Goal: Contribute content: Contribute content

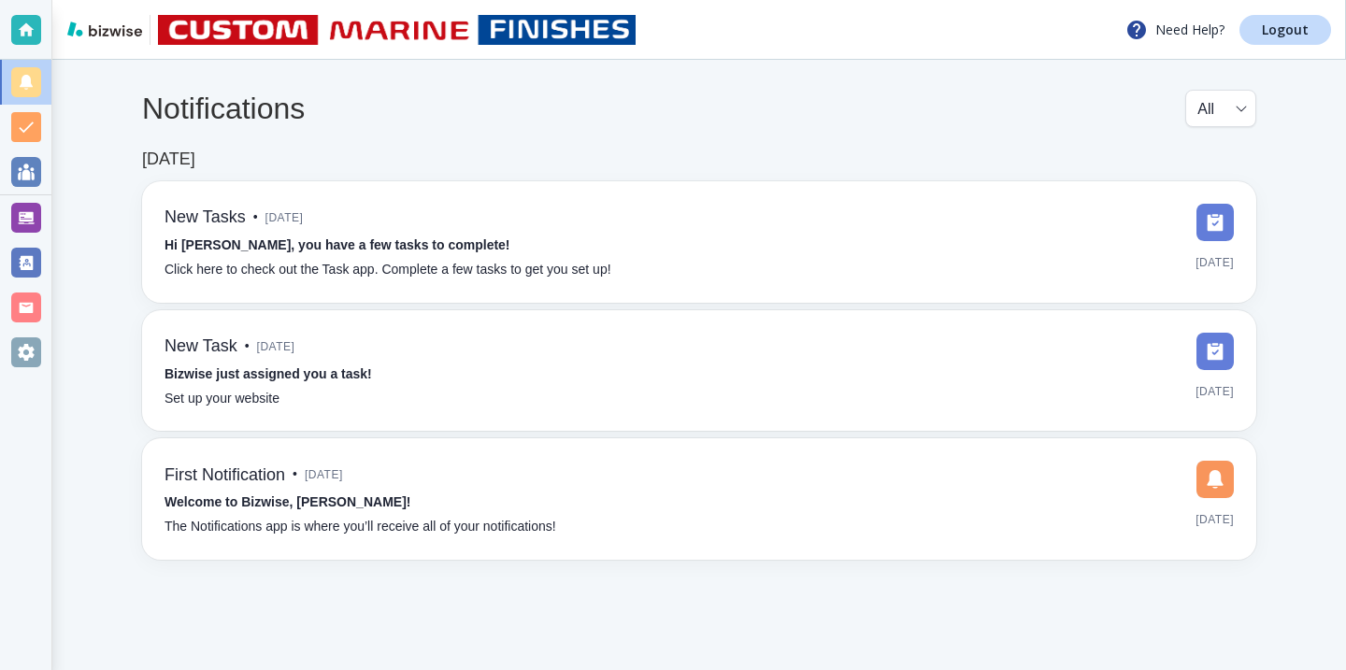
click at [29, 212] on div at bounding box center [26, 218] width 30 height 30
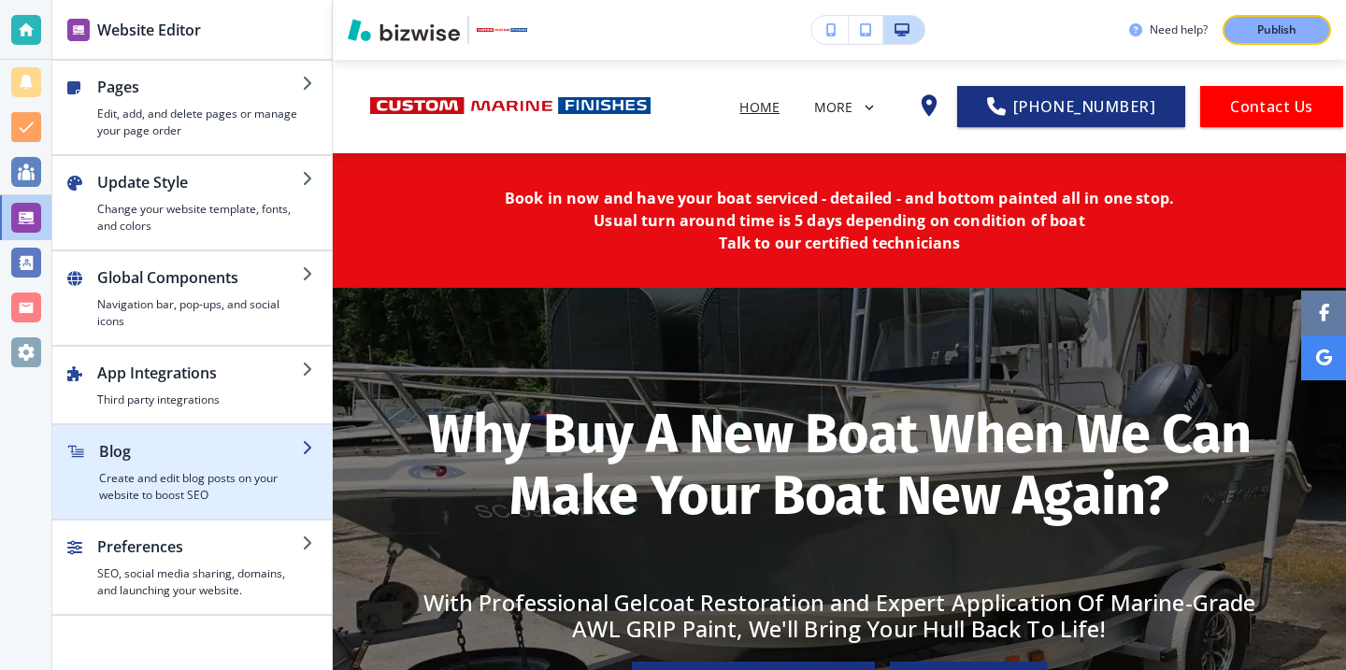
click at [150, 510] on div "button" at bounding box center [192, 511] width 280 height 15
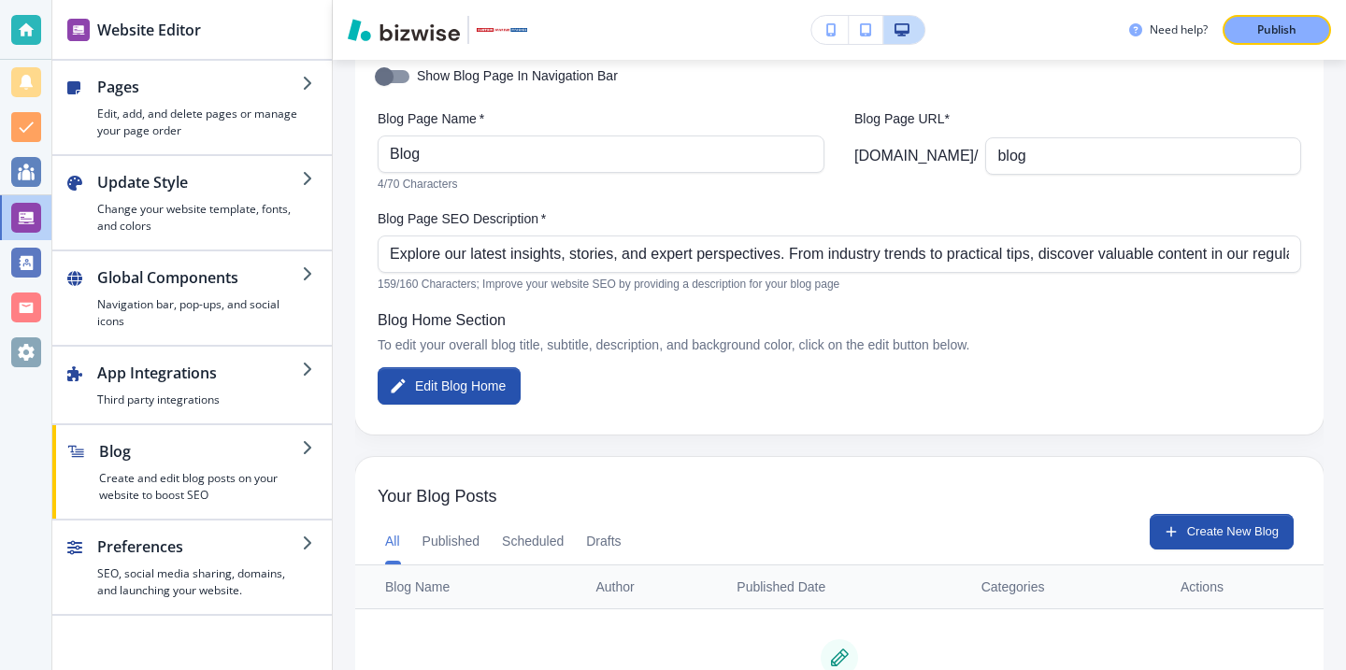
scroll to position [295, 0]
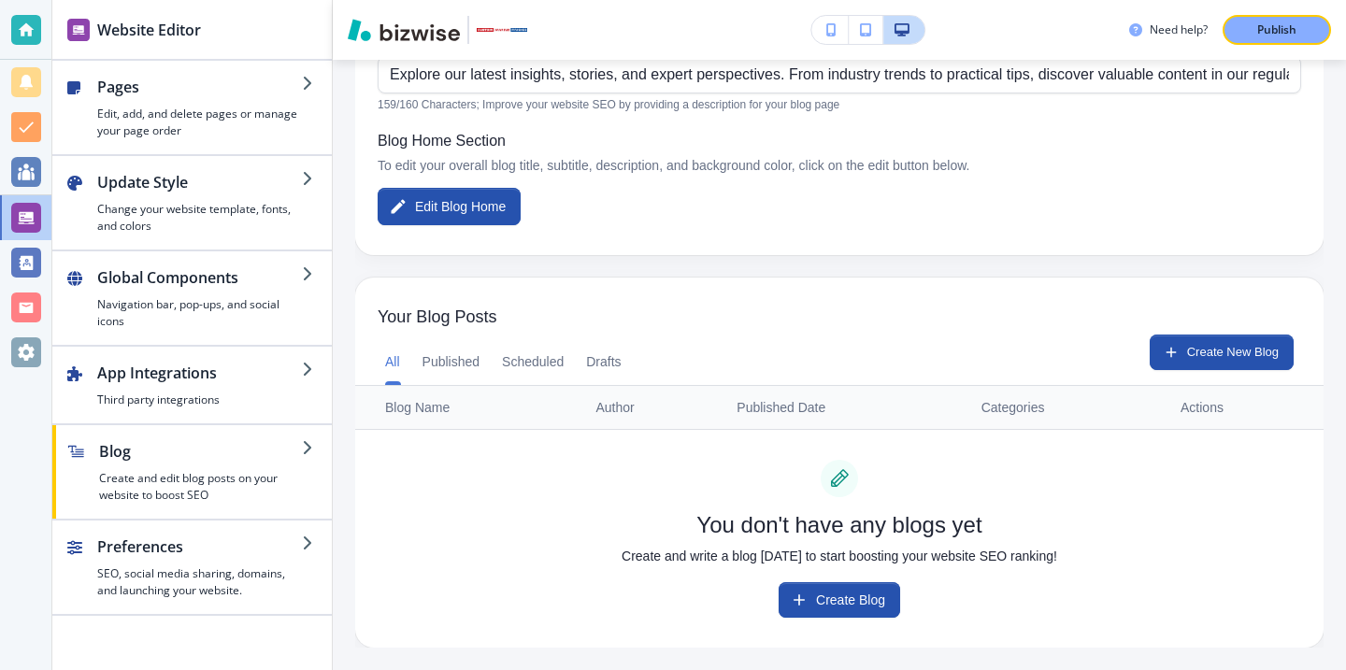
click at [1201, 334] on div "Your Blog Posts" at bounding box center [839, 307] width 969 height 58
click at [1201, 348] on button "Create New Blog" at bounding box center [1222, 353] width 144 height 36
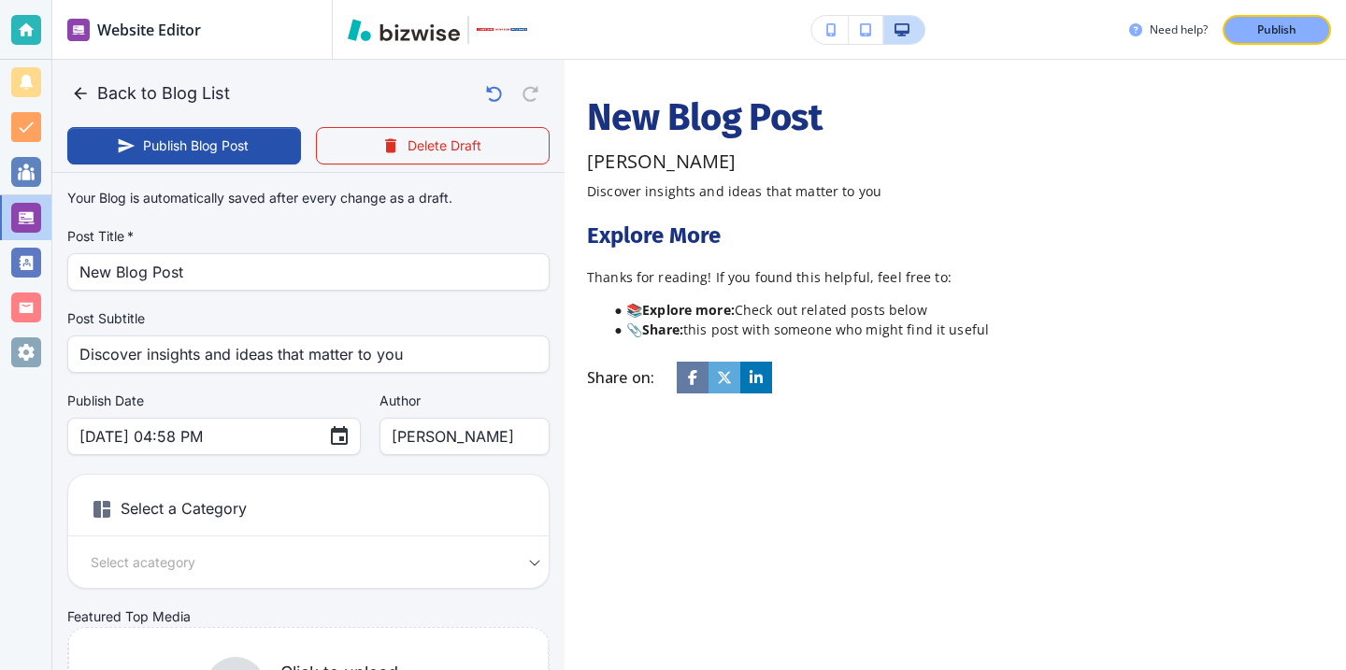
click at [351, 294] on div "Your Blog is automatically saved after every change as a draft. Post Title   * …" at bounding box center [308, 472] width 482 height 585
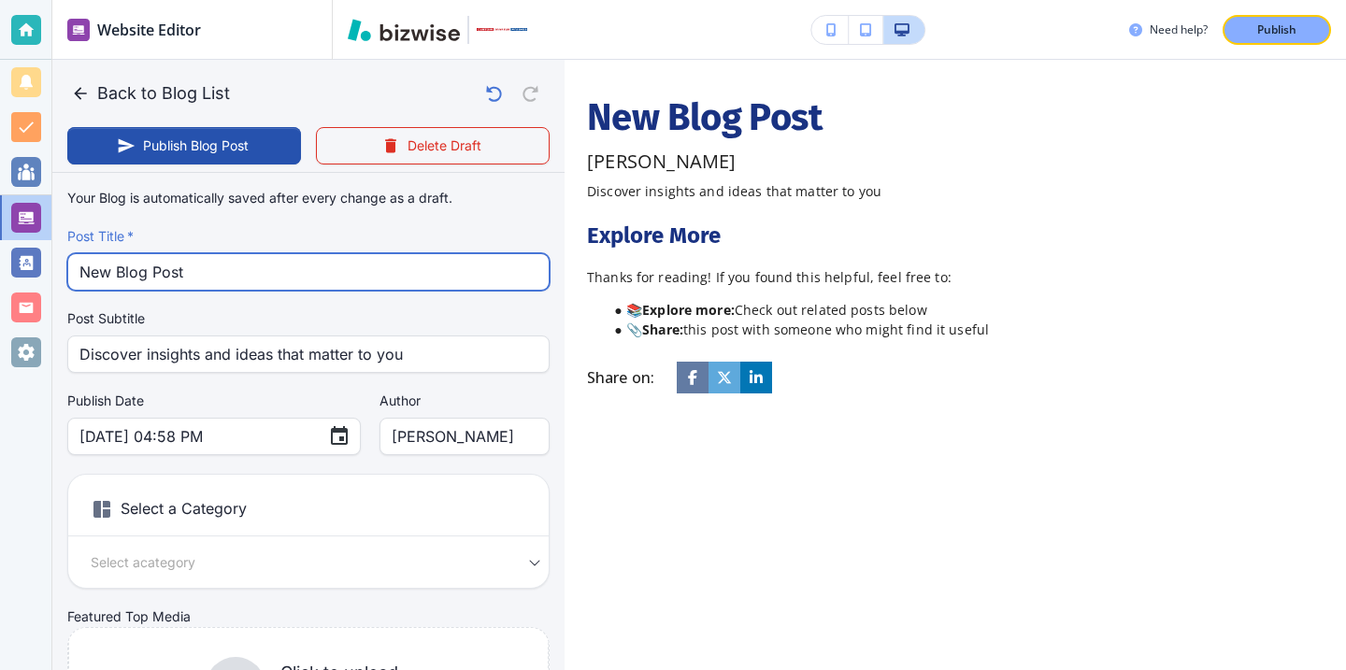
click at [351, 281] on input "New Blog Post" at bounding box center [308, 272] width 458 height 36
type input "N"
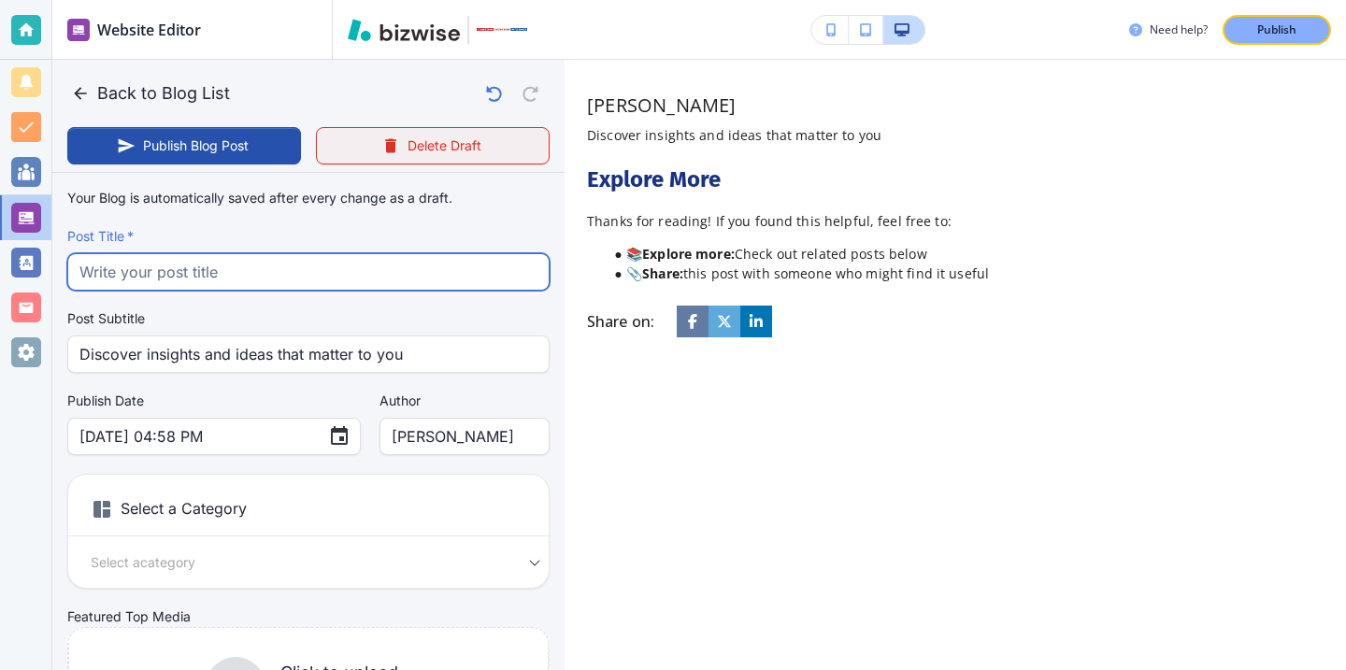
paste input "The Lowcountry Boat Owner’s Seasonal Care Guide: When to Paint, Coat, and Detail"
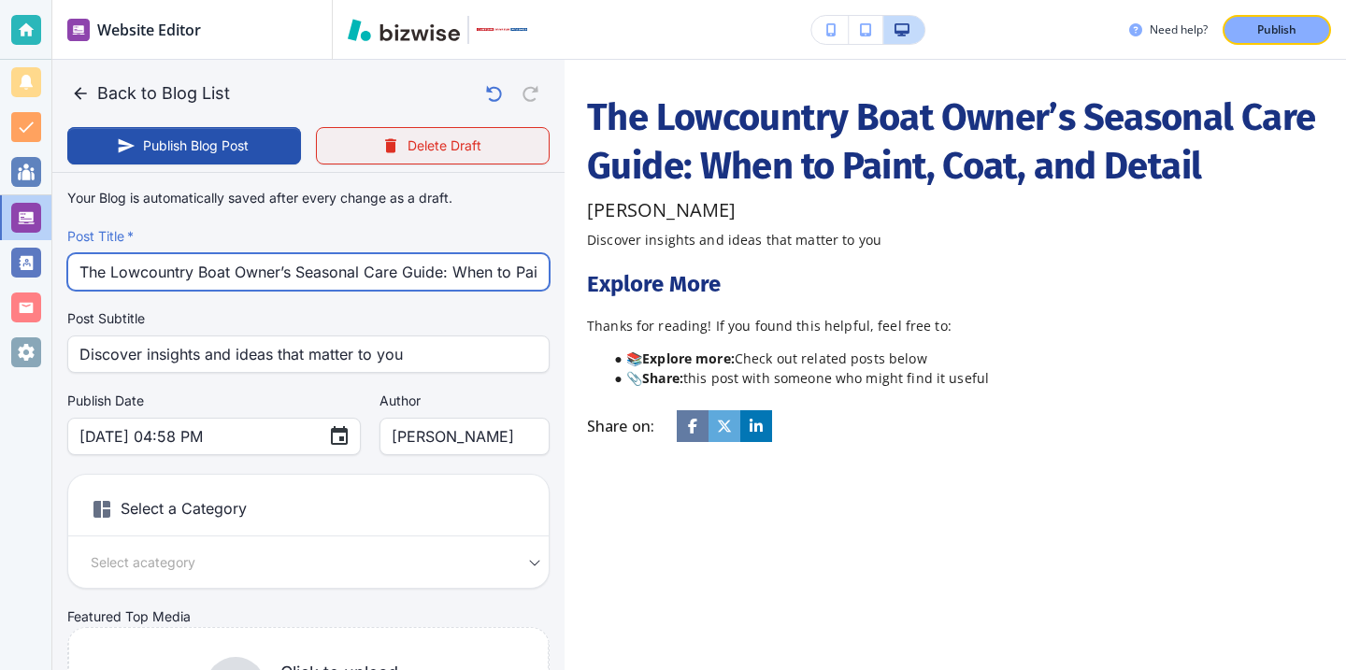
scroll to position [0, 135]
type input "The Lowcountry Boat Owner’s Seasonal Care Guide: When to Paint, Coat, and Detail"
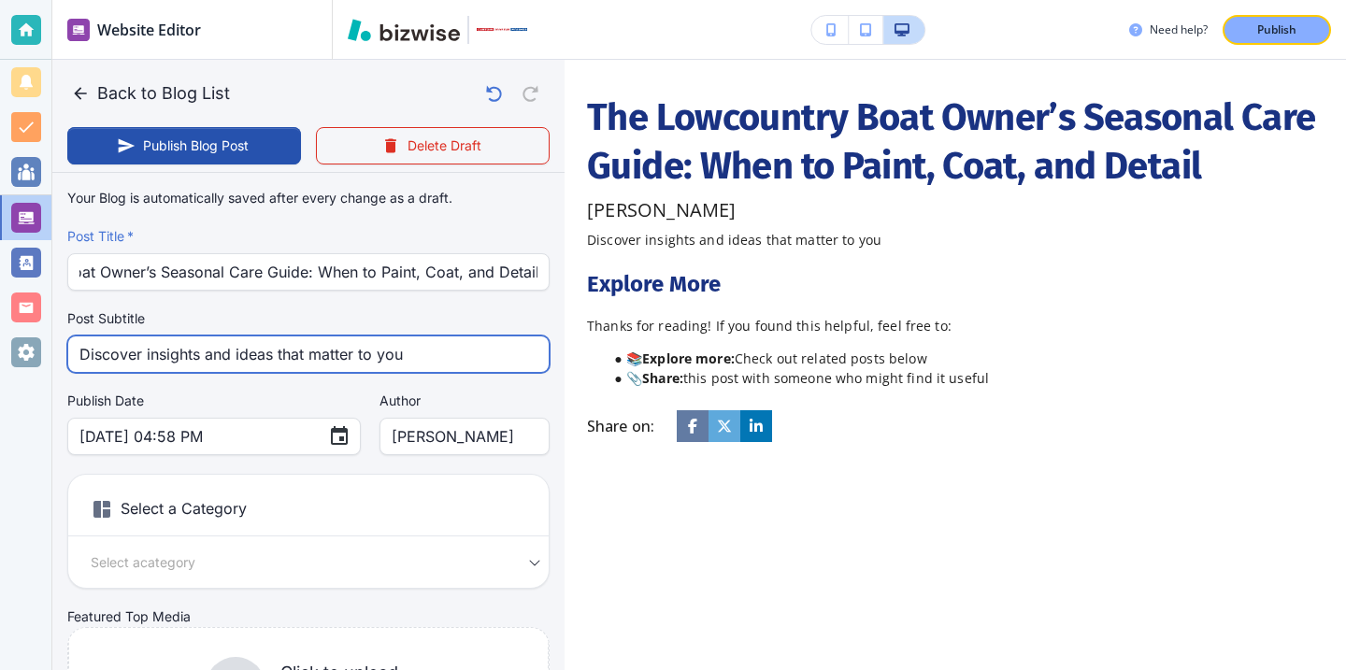
scroll to position [0, 0]
drag, startPoint x: 414, startPoint y: 341, endPoint x: 521, endPoint y: 382, distance: 114.2
click at [521, 382] on div "Your Blog is automatically saved after every change as a draft. Post Title   * …" at bounding box center [308, 472] width 482 height 585
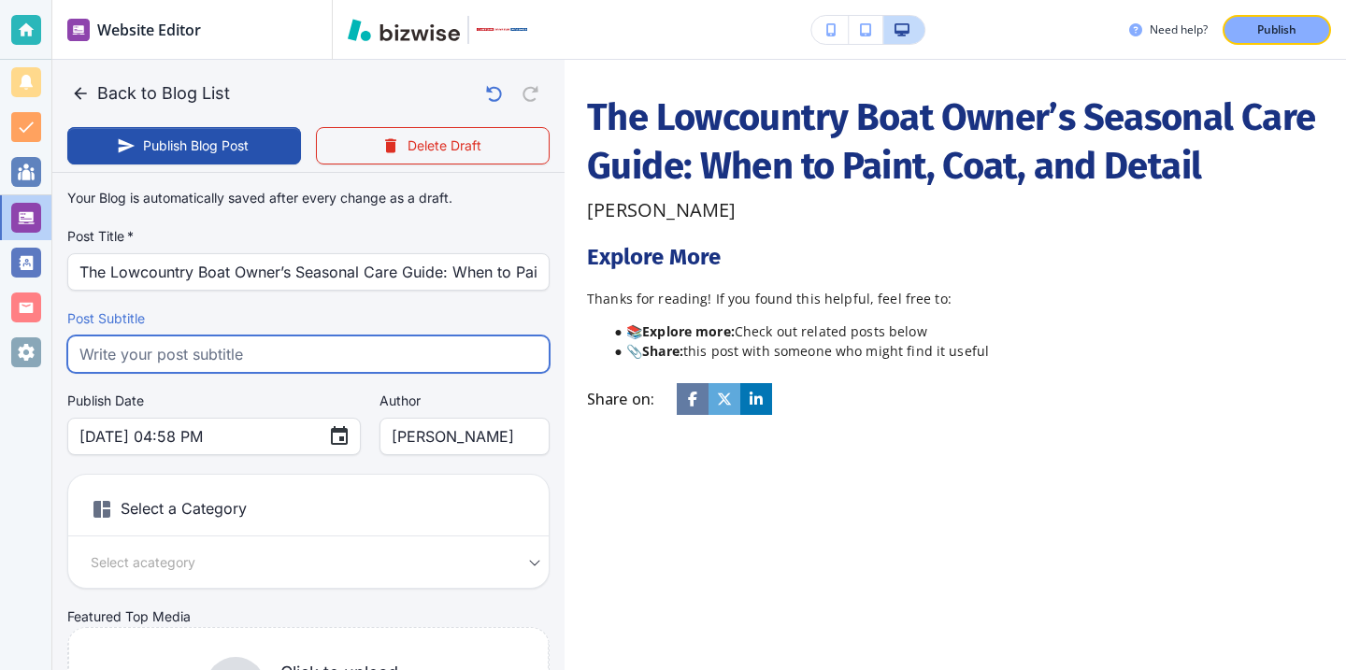
paste input "Learn the best times to paint, coat, and detail your boat in the Lowcountry. Cu…"
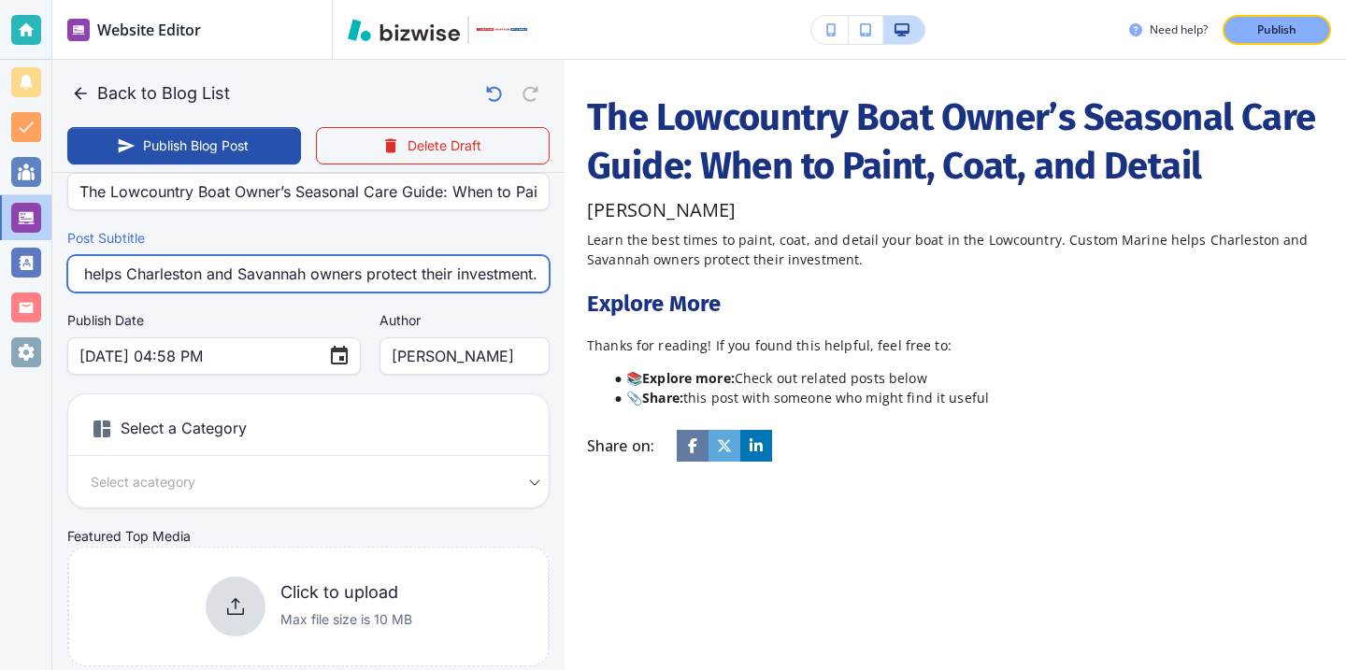
scroll to position [170, 0]
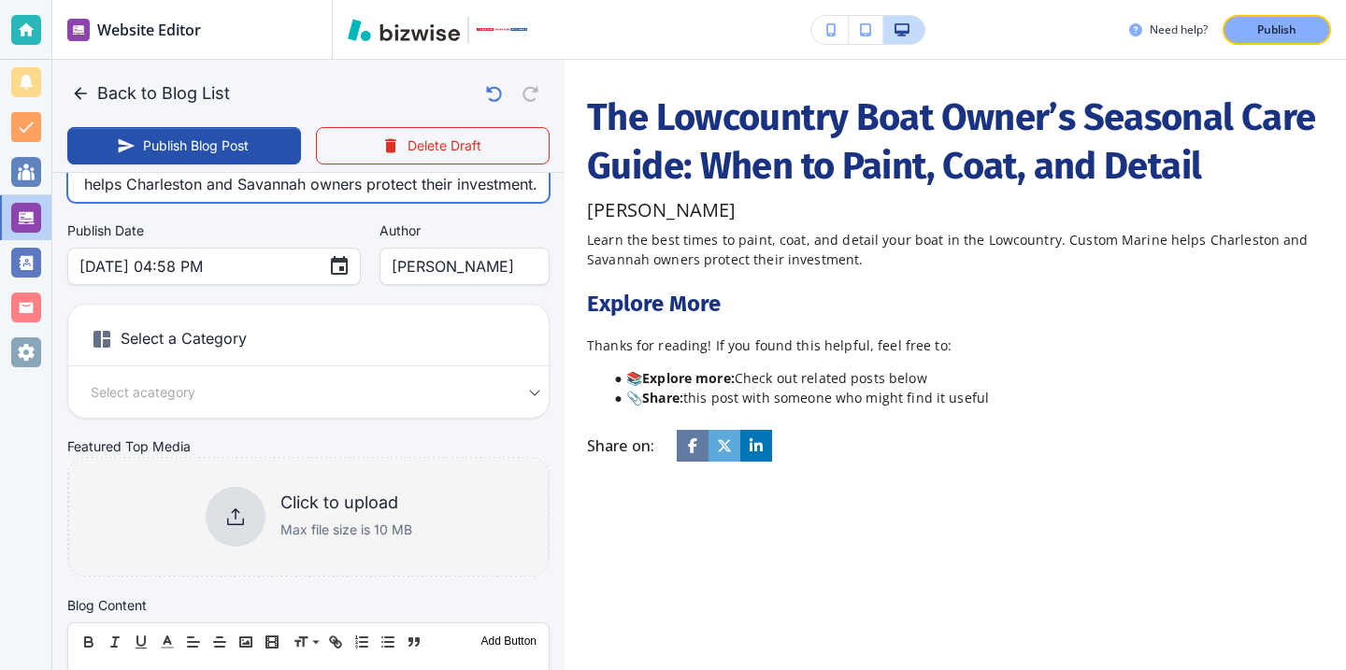
type input "Learn the best times to paint, coat, and detail your boat in the Lowcountry. Cu…"
click at [385, 499] on h6 "Click to upload" at bounding box center [346, 503] width 132 height 21
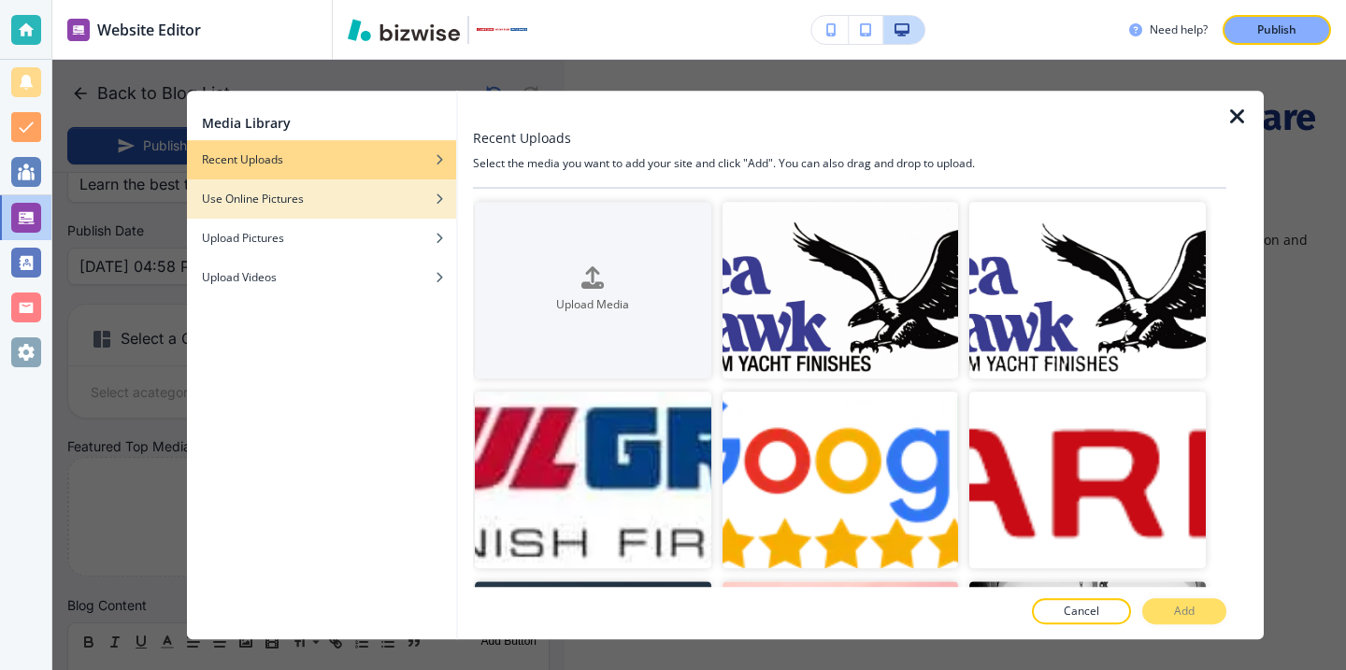
click at [407, 201] on div "Use Online Pictures" at bounding box center [321, 199] width 269 height 17
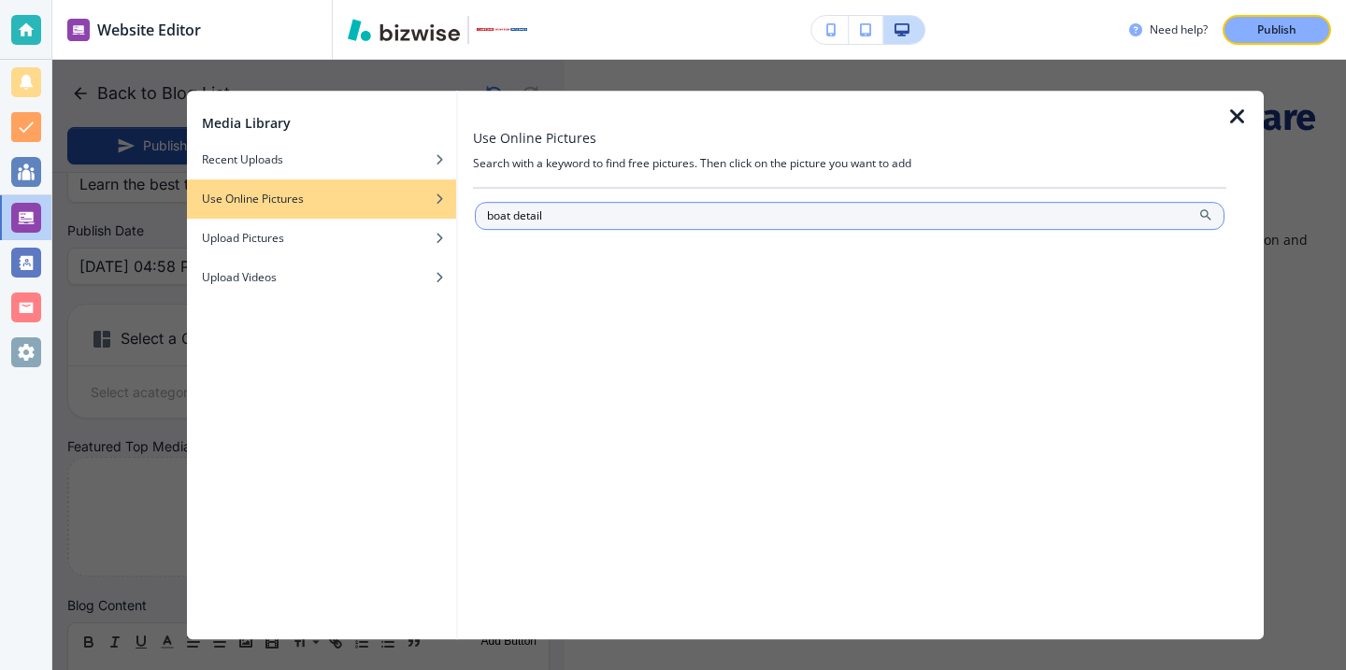
type input "boat detail"
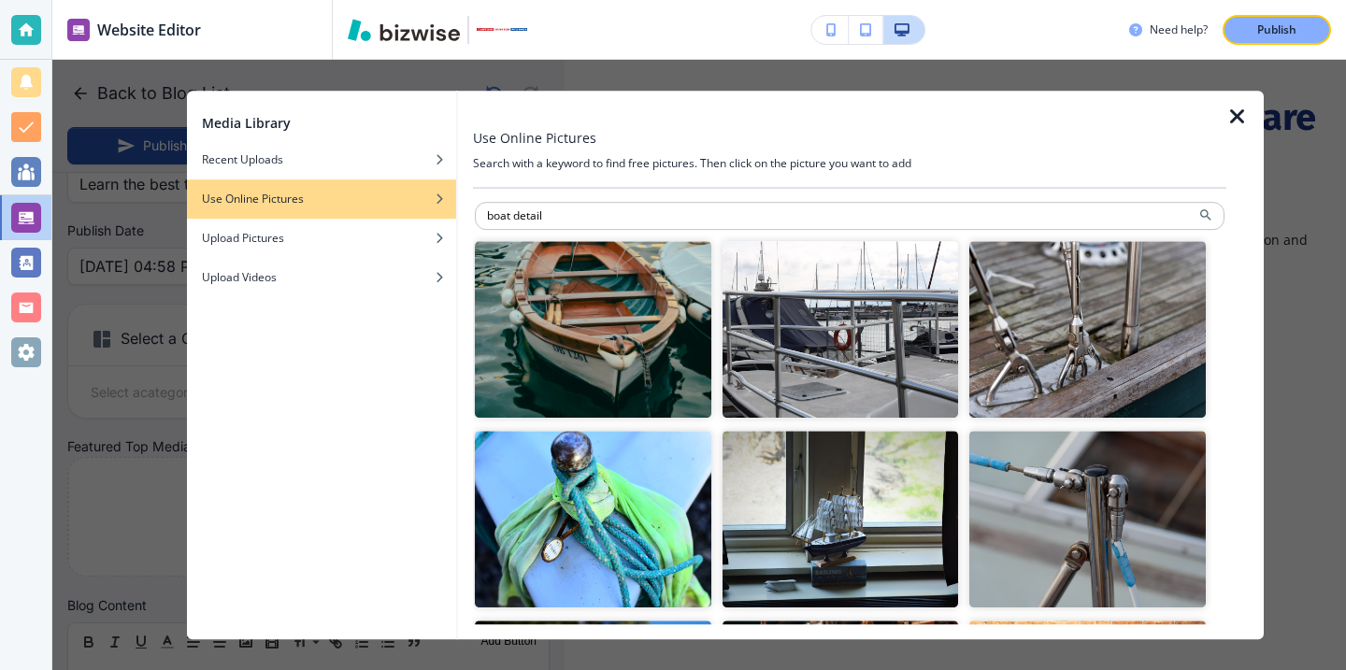
drag, startPoint x: 622, startPoint y: 214, endPoint x: 436, endPoint y: 214, distance: 186.1
click at [471, 214] on div "Use Online Pictures Search with a keyword to find free pictures. Then click on …" at bounding box center [861, 366] width 806 height 550
type input "yacht"
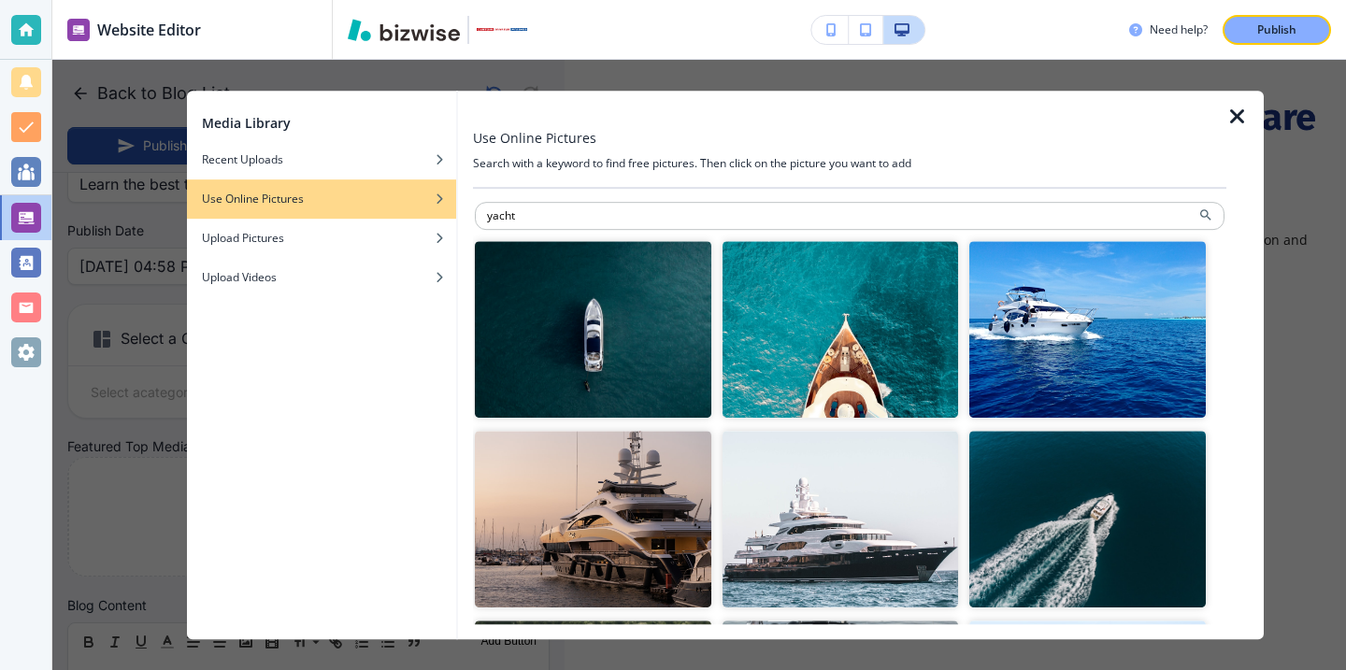
click at [1047, 356] on img "button" at bounding box center [1088, 329] width 237 height 177
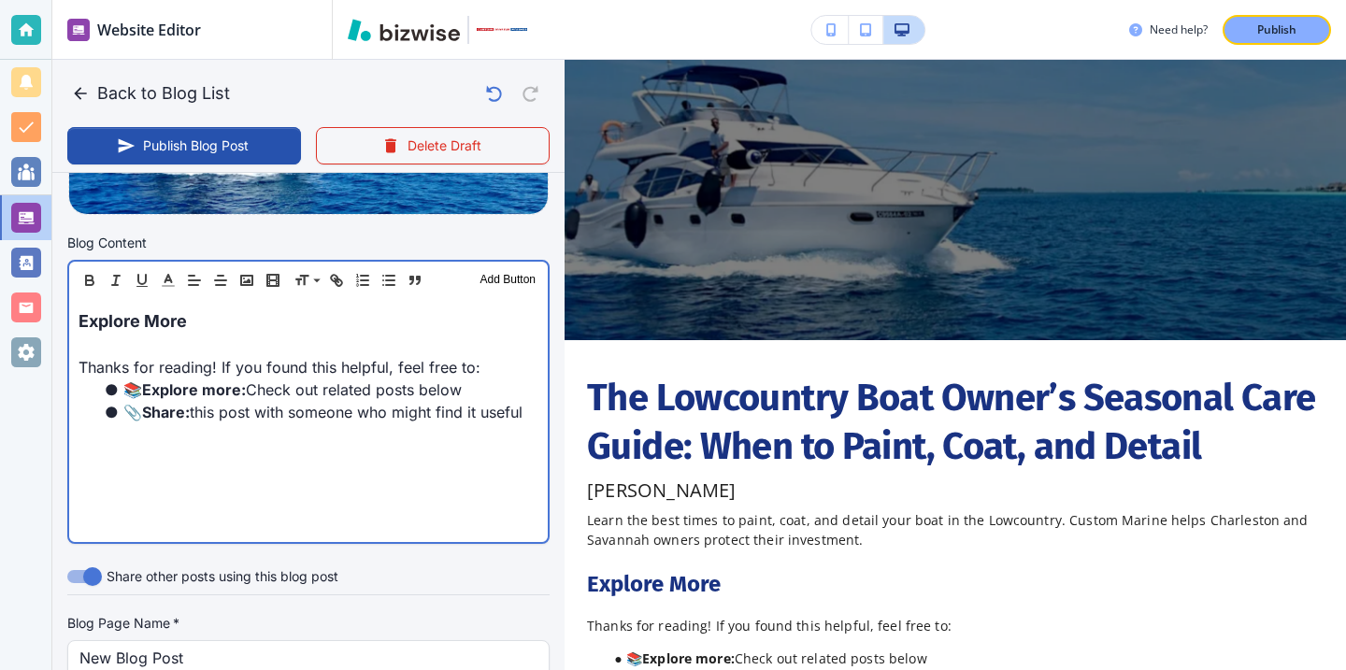
scroll to position [545, 0]
drag, startPoint x: 307, startPoint y: 332, endPoint x: 6, endPoint y: 285, distance: 304.7
click at [6, 285] on div "Website Editor Pages Edit, add, and delete pages or manage your page order Upda…" at bounding box center [673, 335] width 1346 height 670
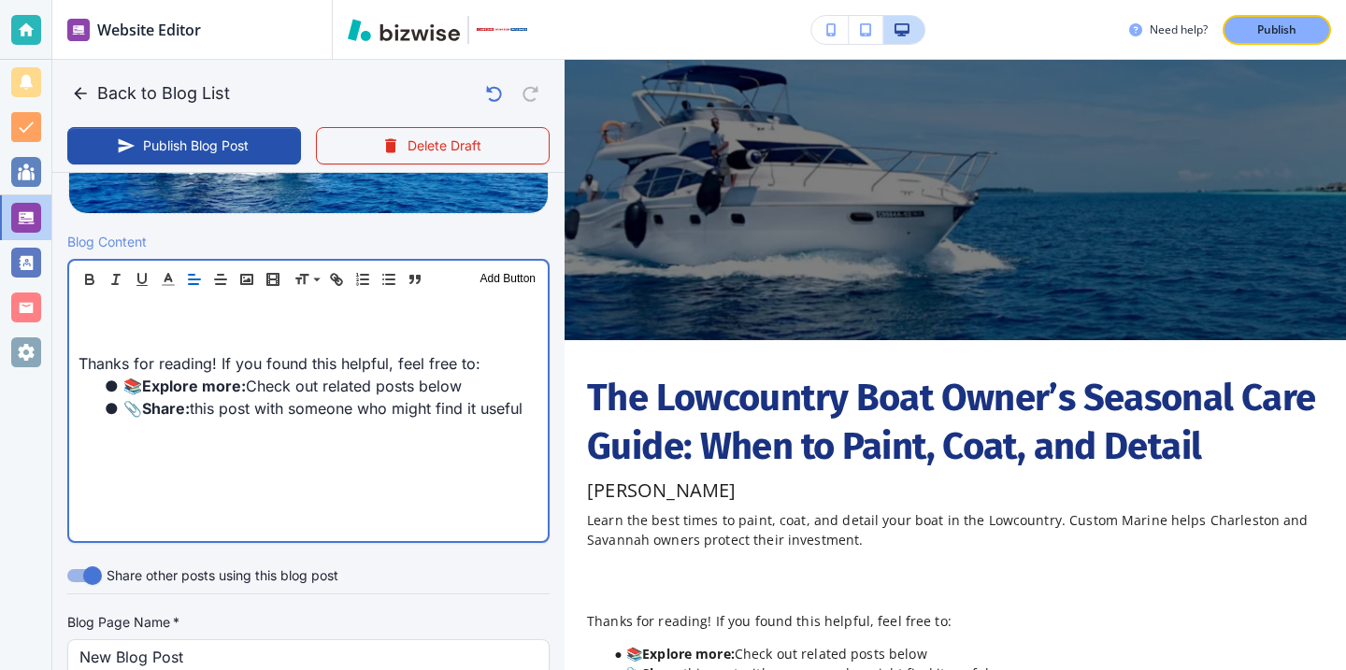
scroll to position [544, 0]
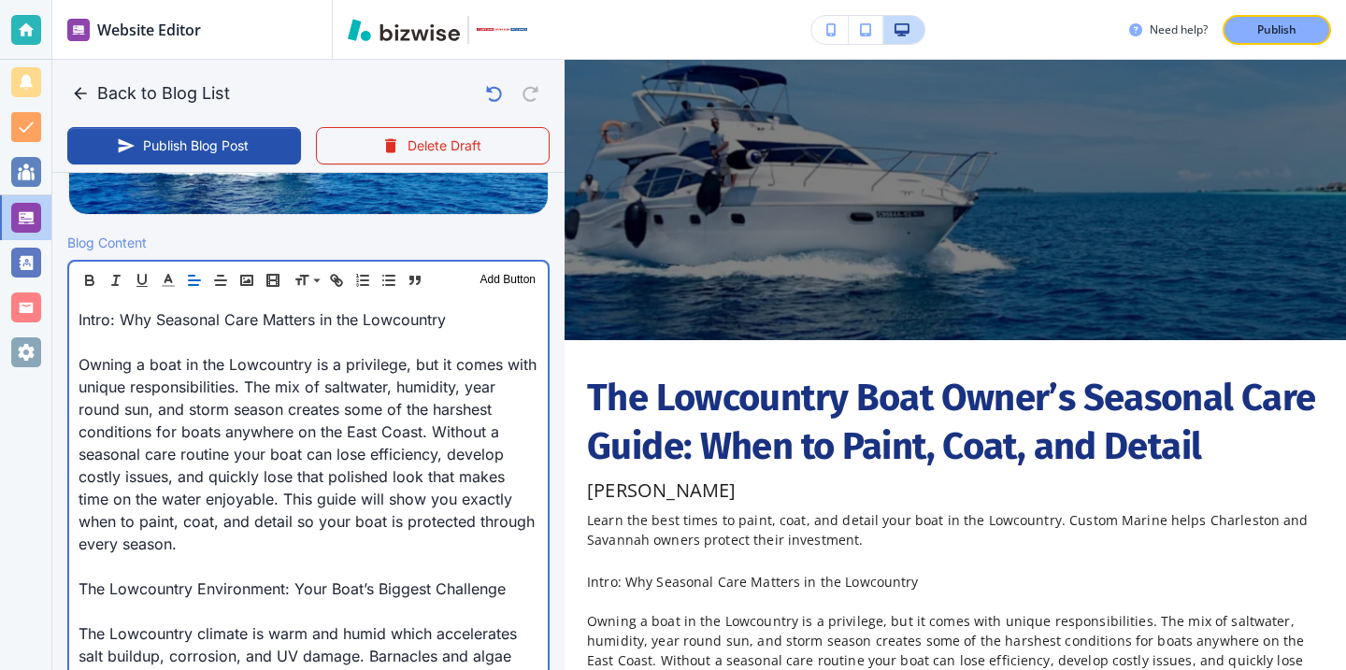
click at [438, 311] on p "Intro: Why Seasonal Care Matters in the Lowcountry" at bounding box center [309, 320] width 460 height 22
drag, startPoint x: 459, startPoint y: 324, endPoint x: 65, endPoint y: 327, distance: 394.6
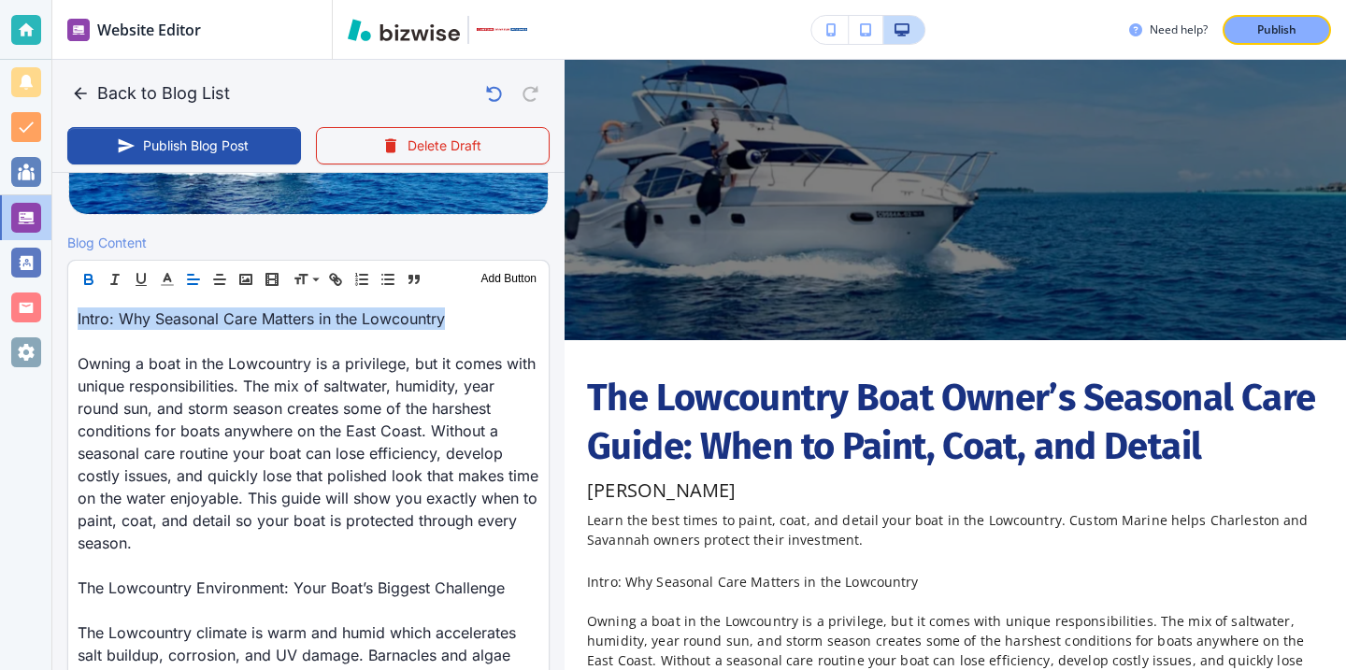
click at [92, 274] on icon "button" at bounding box center [88, 279] width 17 height 17
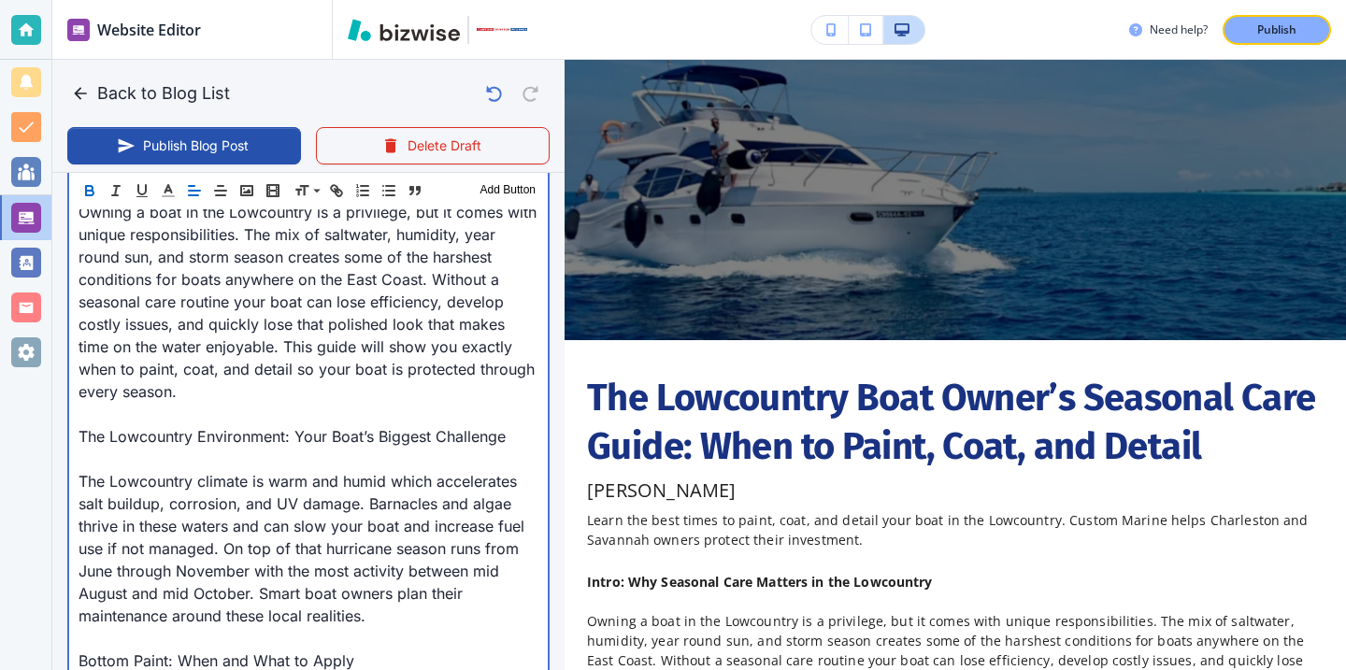
scroll to position [740, 0]
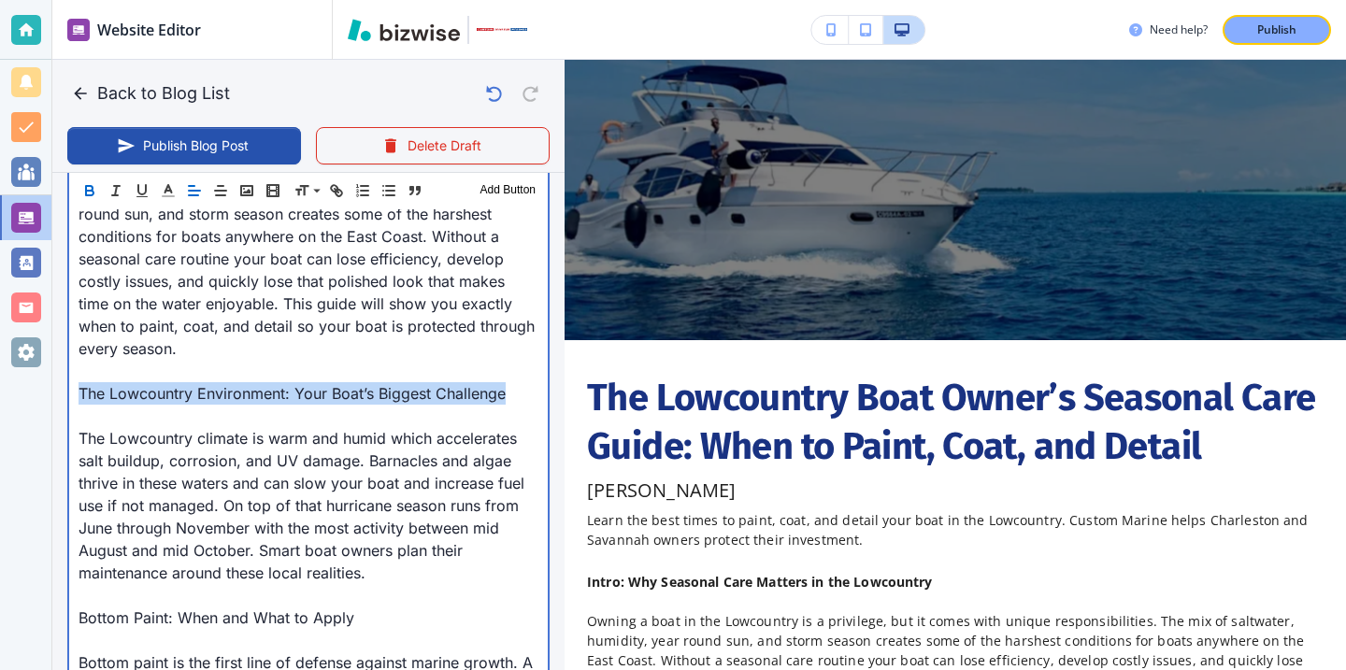
drag, startPoint x: 519, startPoint y: 397, endPoint x: 77, endPoint y: 391, distance: 442.3
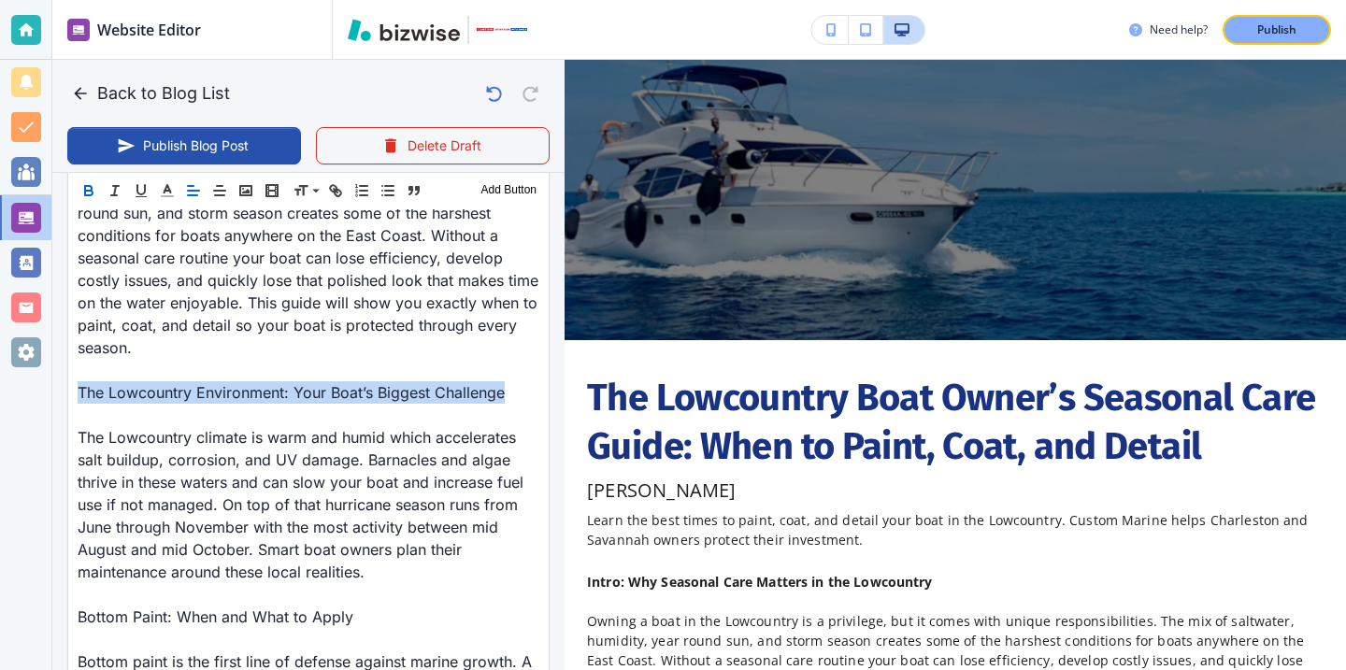
click at [93, 186] on icon "button" at bounding box center [88, 190] width 17 height 17
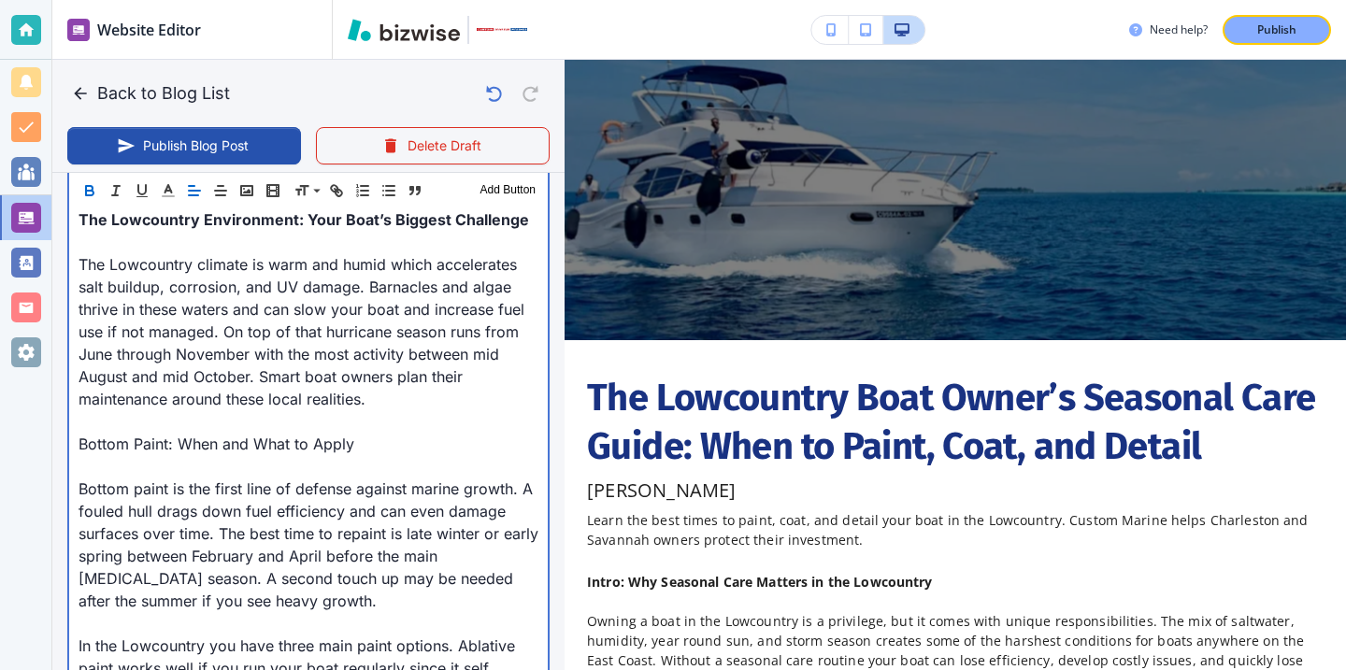
scroll to position [956, 0]
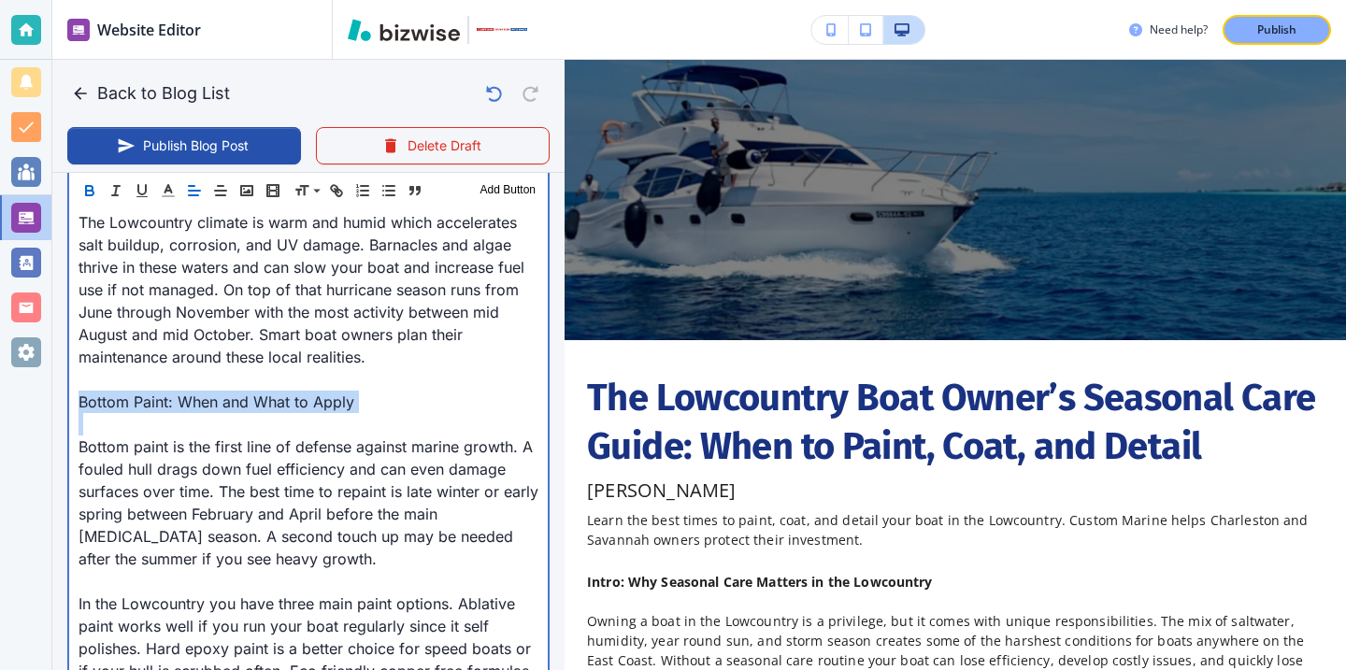
drag, startPoint x: 370, startPoint y: 416, endPoint x: 81, endPoint y: 403, distance: 289.2
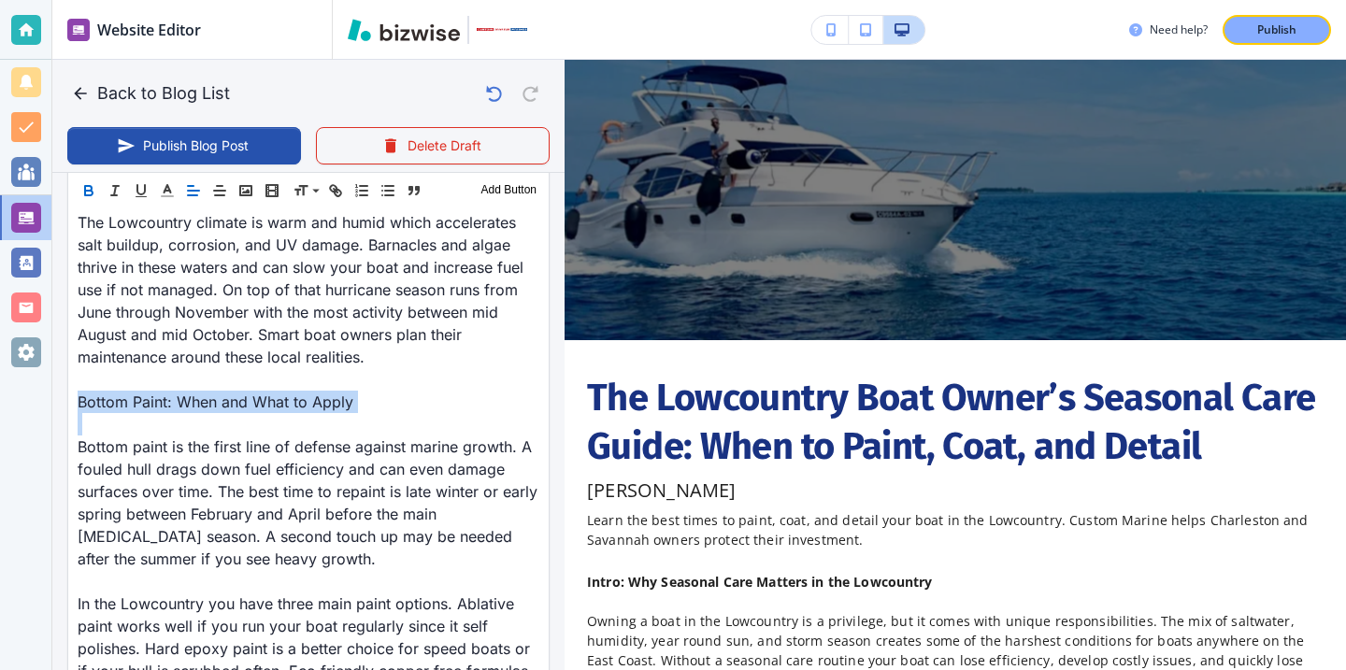
click at [87, 180] on button "button" at bounding box center [89, 191] width 26 height 22
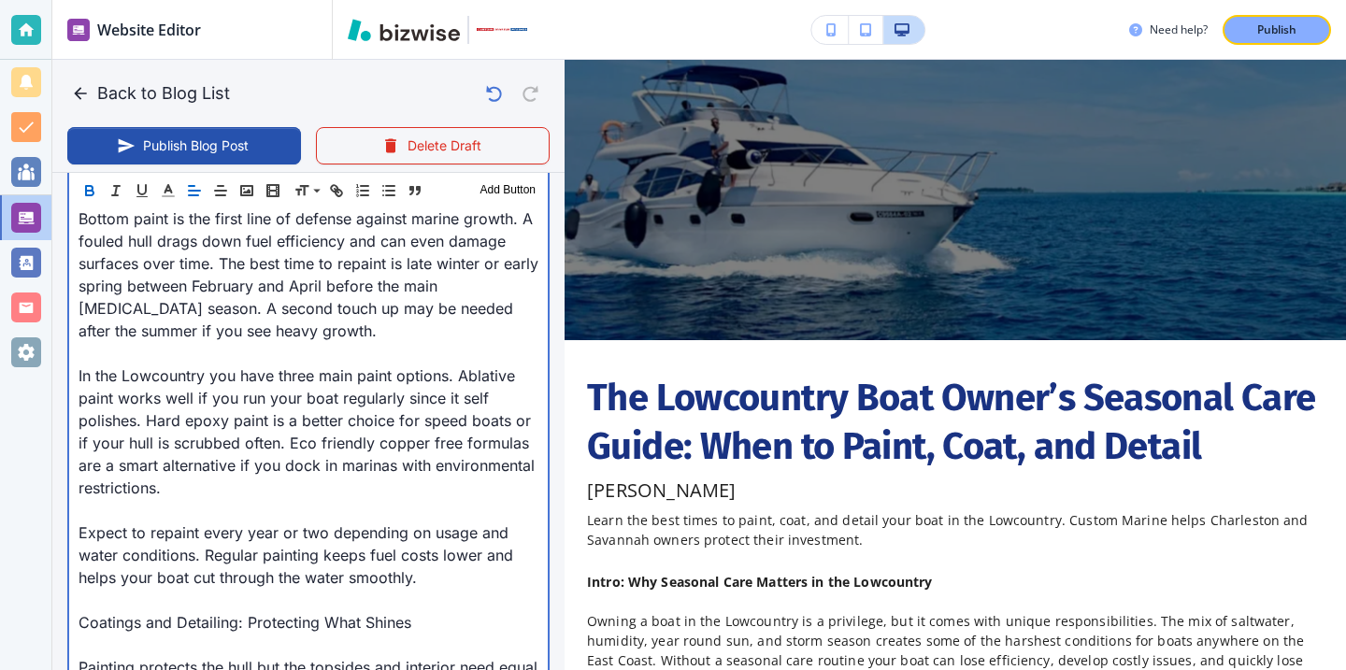
scroll to position [1198, 0]
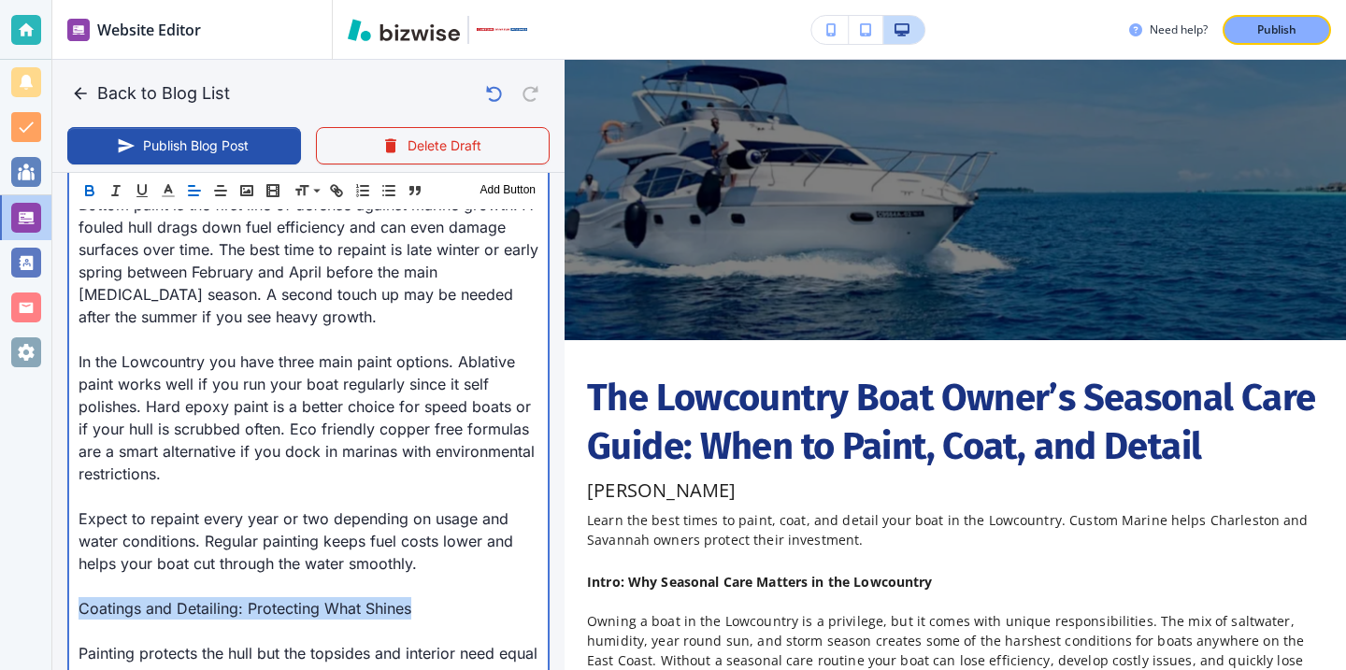
drag, startPoint x: 426, startPoint y: 615, endPoint x: 67, endPoint y: 589, distance: 360.0
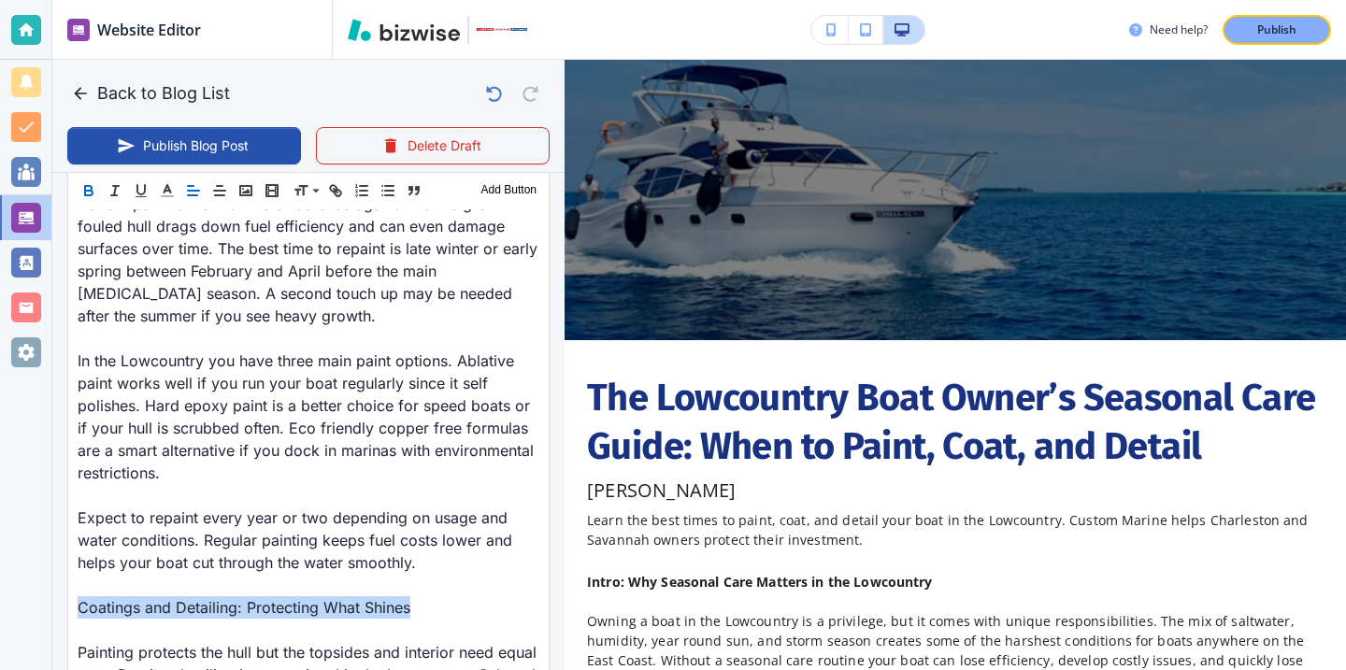
click at [86, 189] on icon "button" at bounding box center [88, 190] width 17 height 17
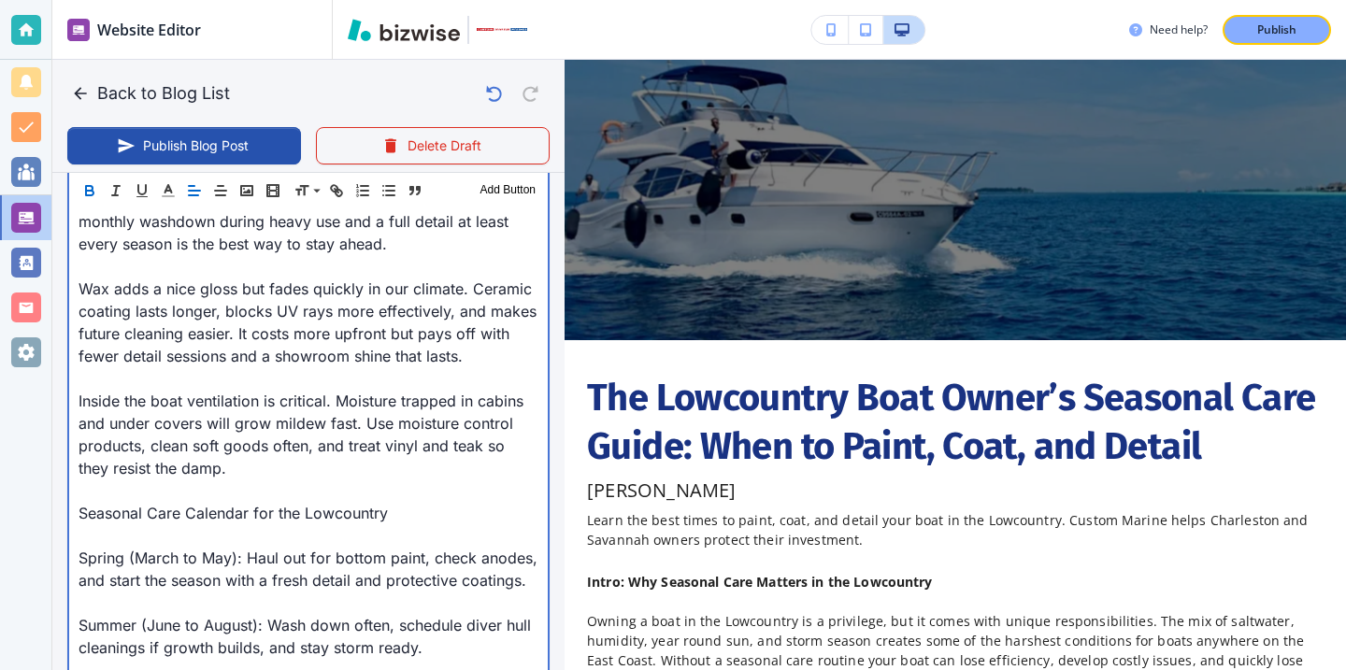
scroll to position [1705, 0]
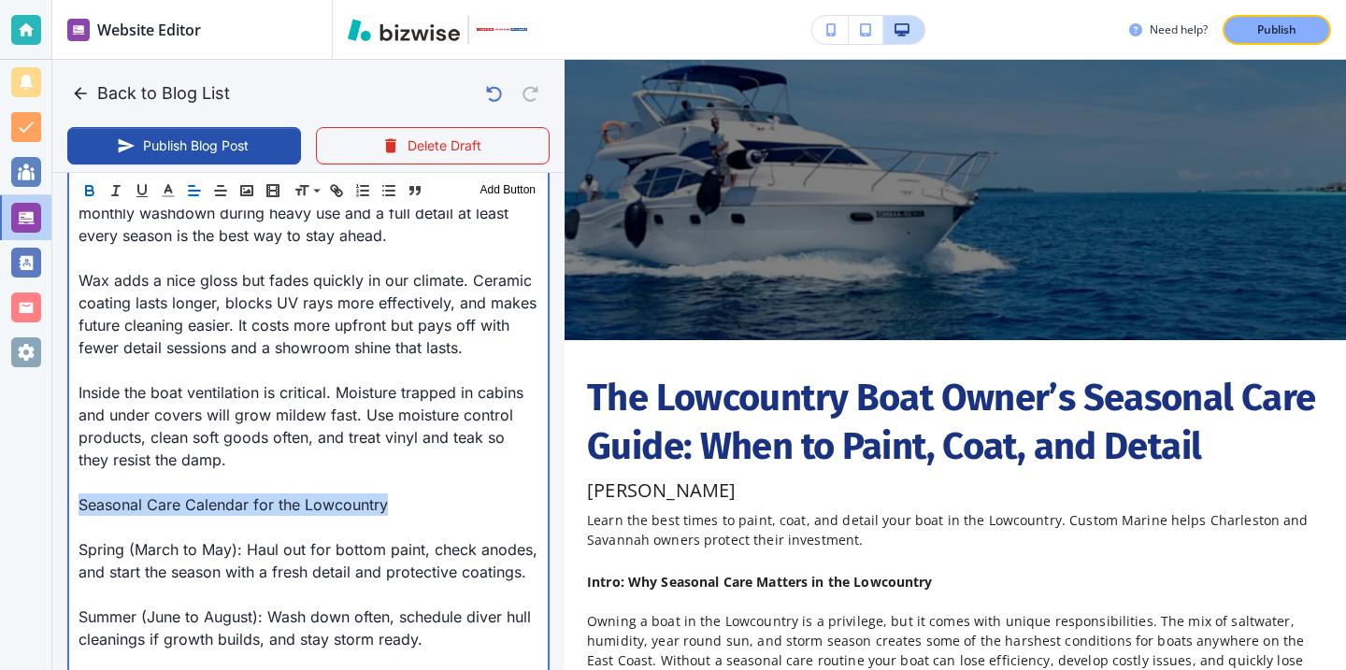
drag, startPoint x: 404, startPoint y: 506, endPoint x: 61, endPoint y: 501, distance: 343.2
click at [61, 501] on div "Blog Content Header 1 Header 2 Header 3 Body Text Add Button Intro: Why Seasona…" at bounding box center [308, 368] width 512 height 2593
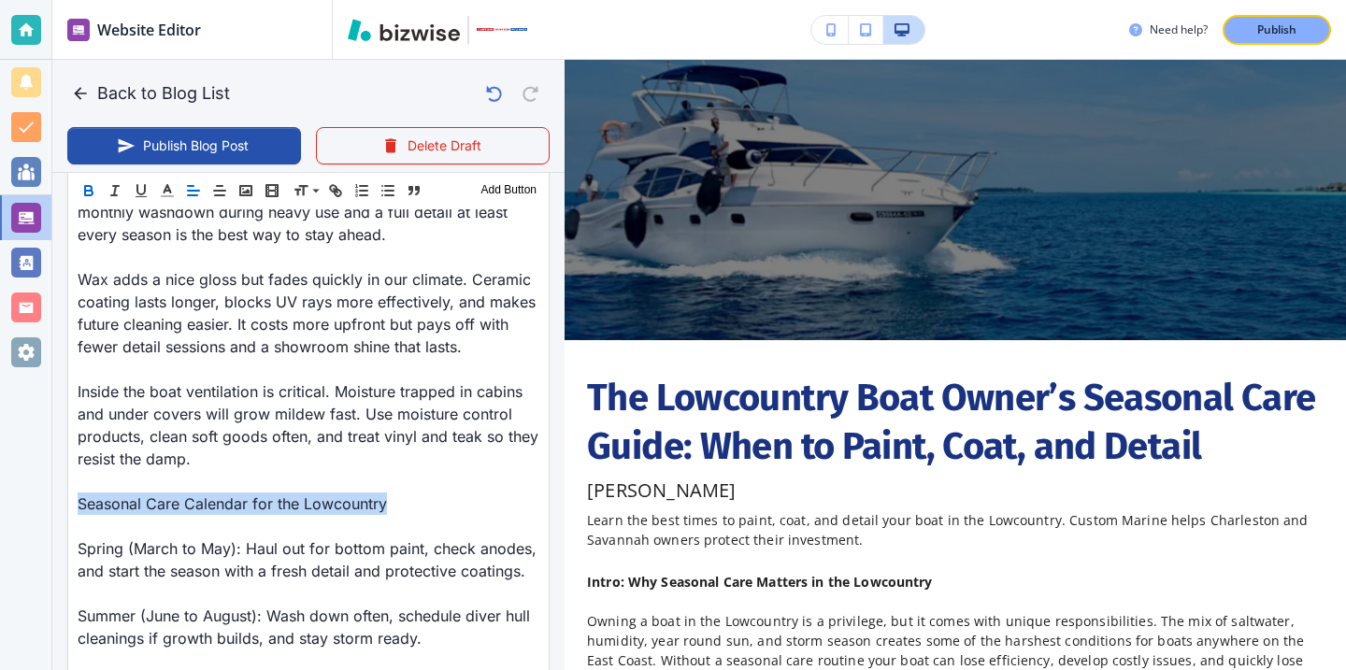
click at [89, 192] on icon "button" at bounding box center [88, 190] width 17 height 17
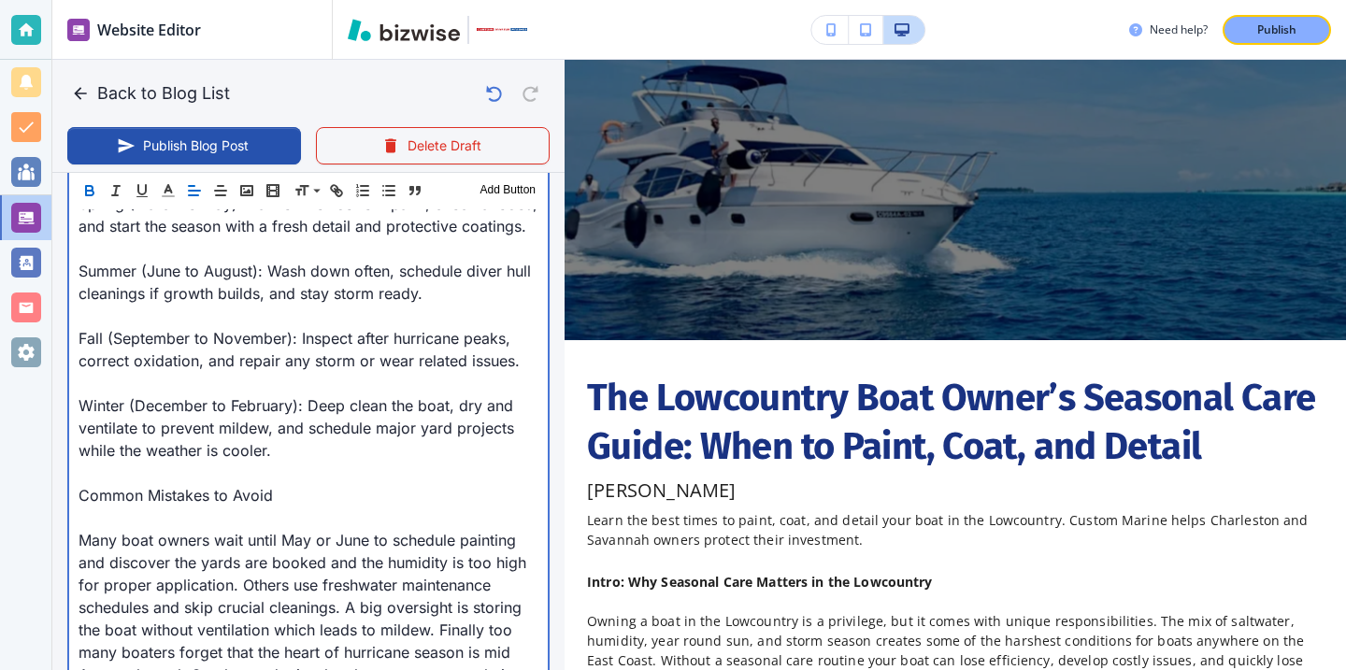
scroll to position [2101, 0]
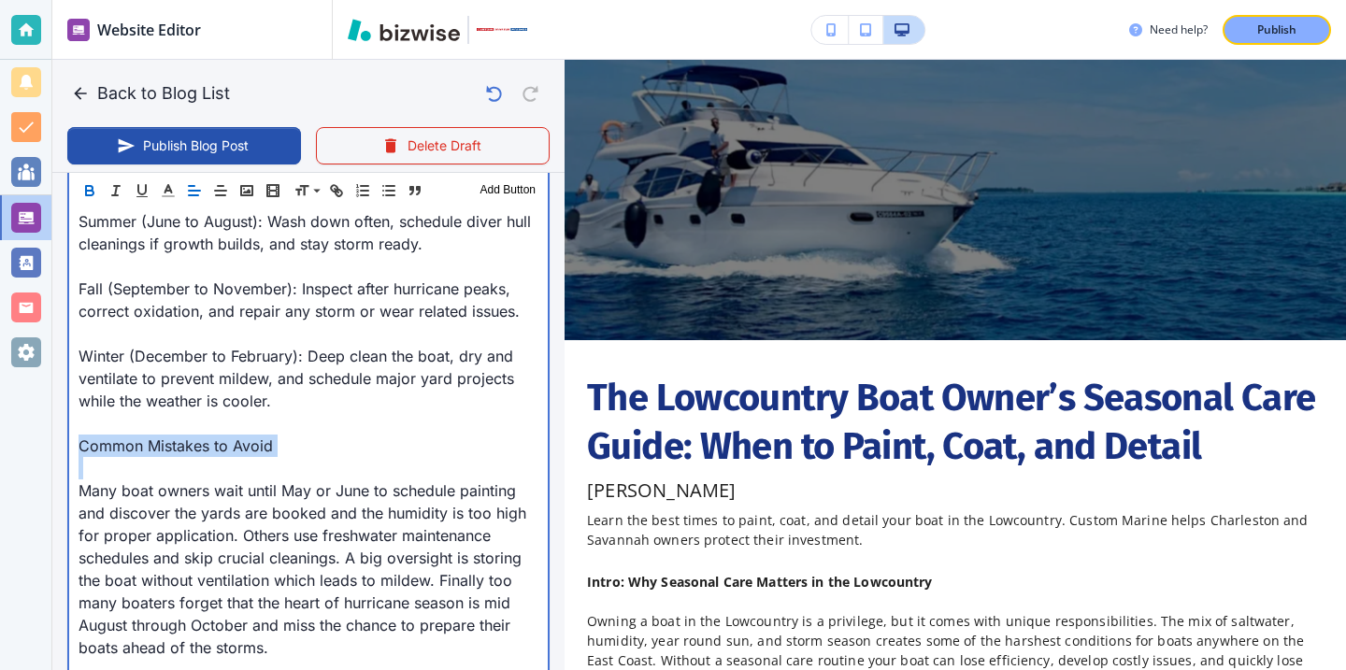
drag, startPoint x: 275, startPoint y: 458, endPoint x: 63, endPoint y: 437, distance: 213.3
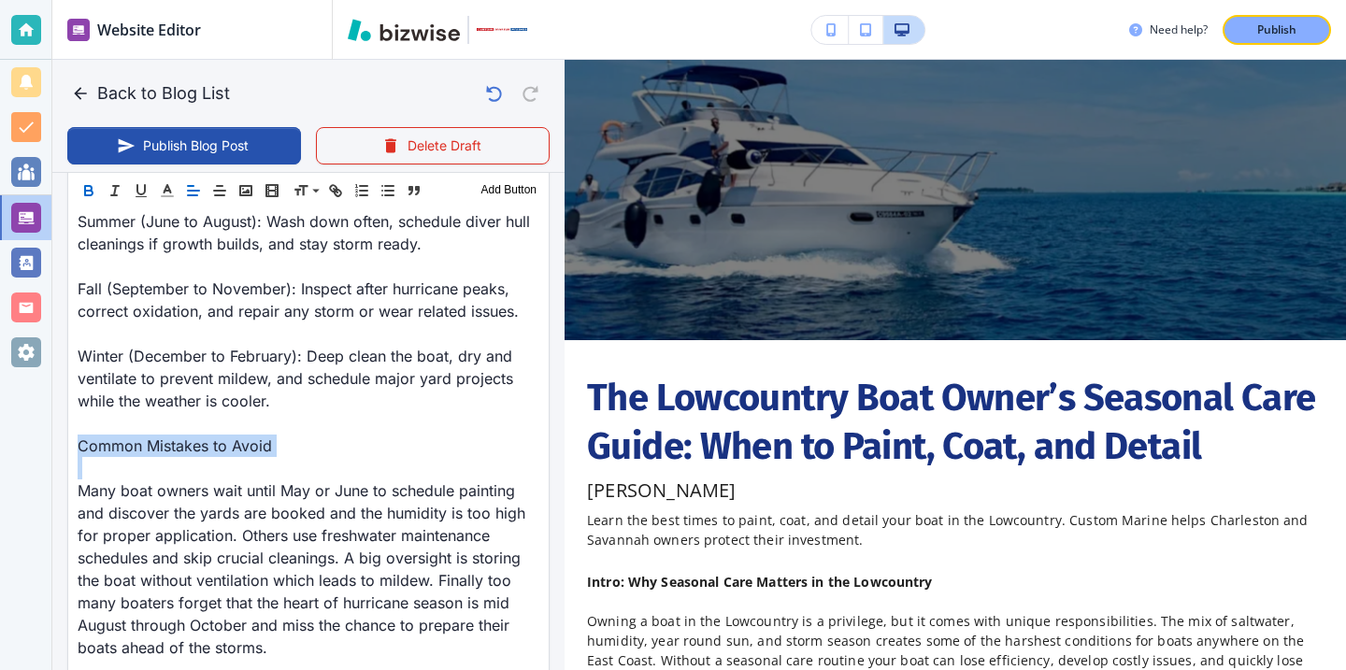
click at [89, 197] on icon "button" at bounding box center [88, 190] width 17 height 17
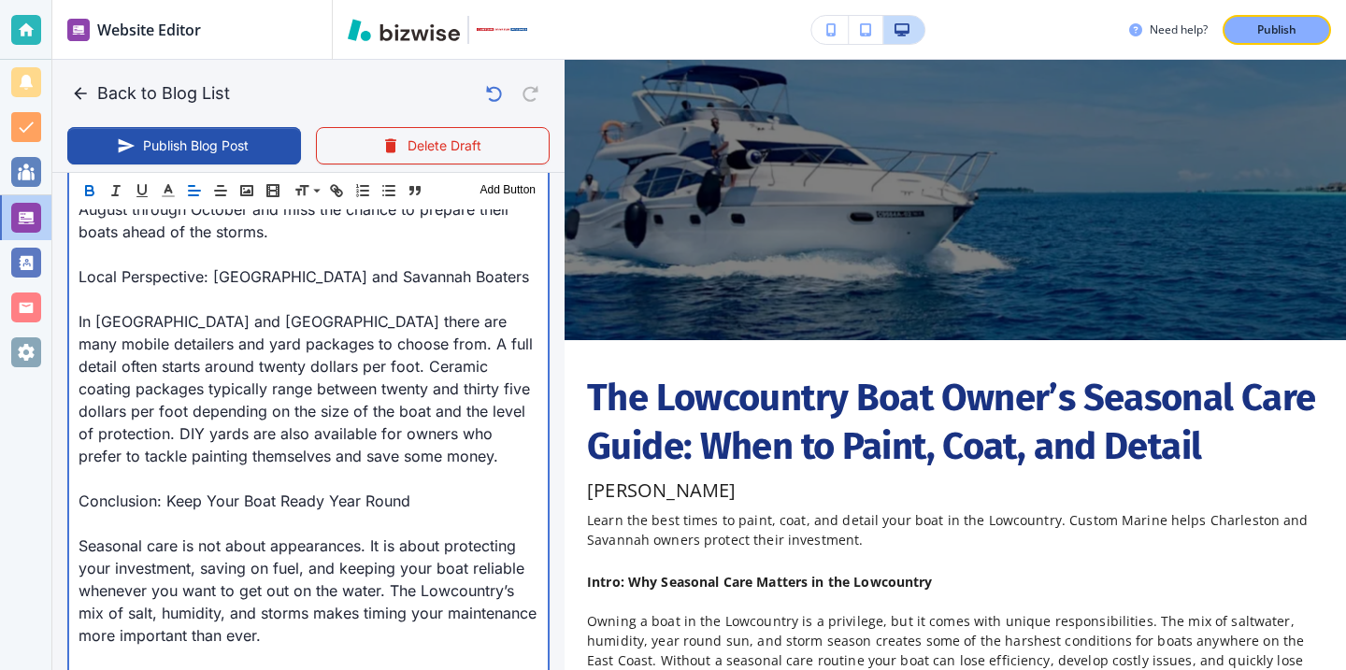
scroll to position [2638, 0]
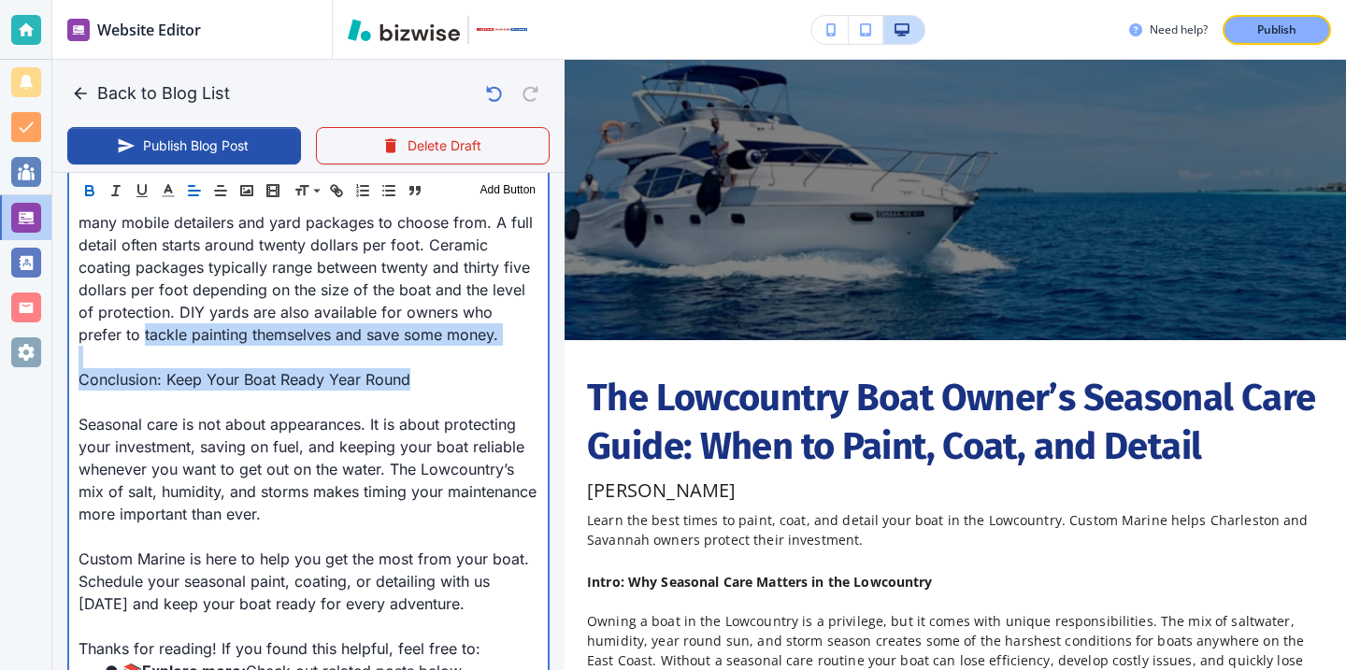
drag, startPoint x: 431, startPoint y: 378, endPoint x: 50, endPoint y: 332, distance: 383.3
click at [51, 332] on div "Website Editor Pages Edit, add, and delete pages or manage your page order Upda…" at bounding box center [673, 335] width 1346 height 670
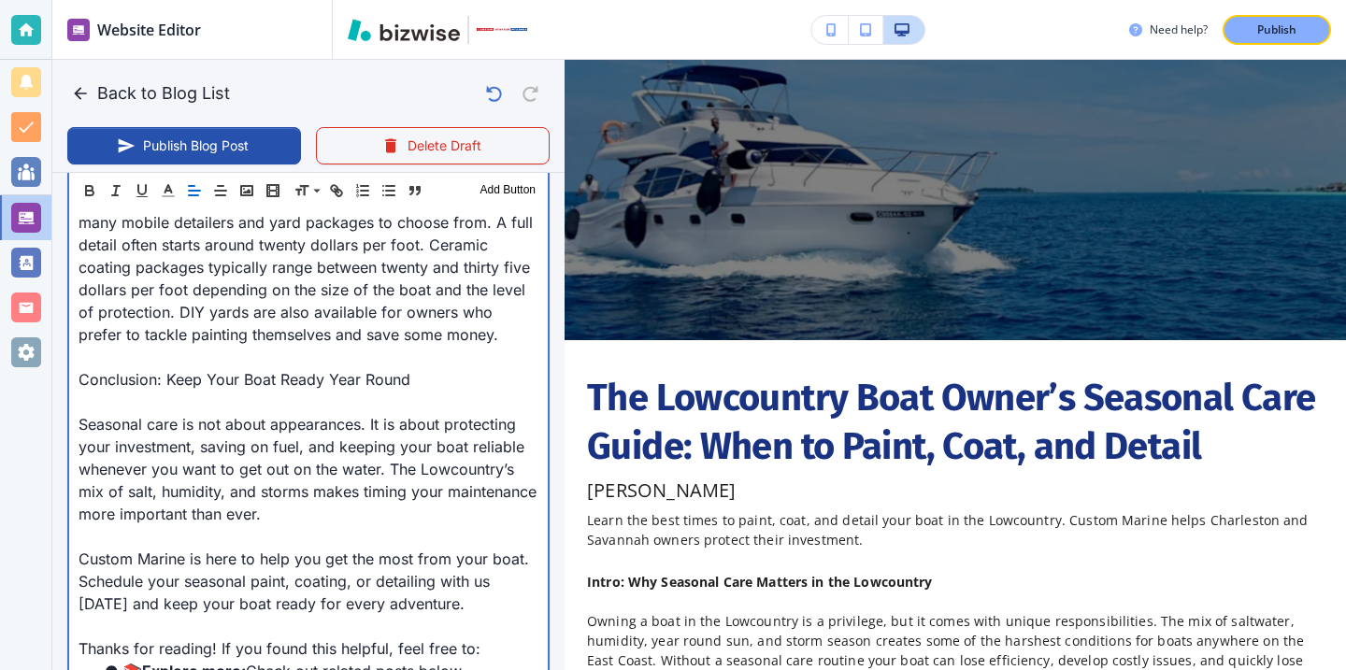
click at [207, 375] on p "Conclusion: Keep Your Boat Ready Year Round" at bounding box center [309, 379] width 460 height 22
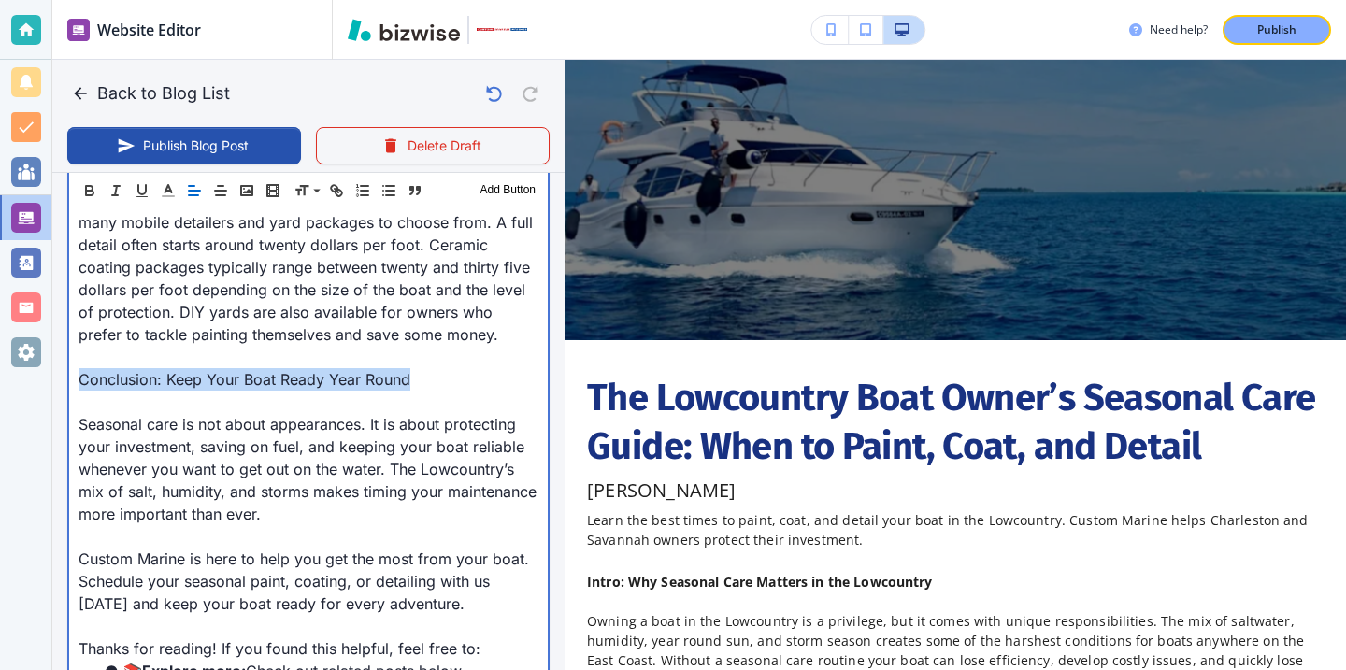
drag, startPoint x: 408, startPoint y: 381, endPoint x: 72, endPoint y: 378, distance: 335.7
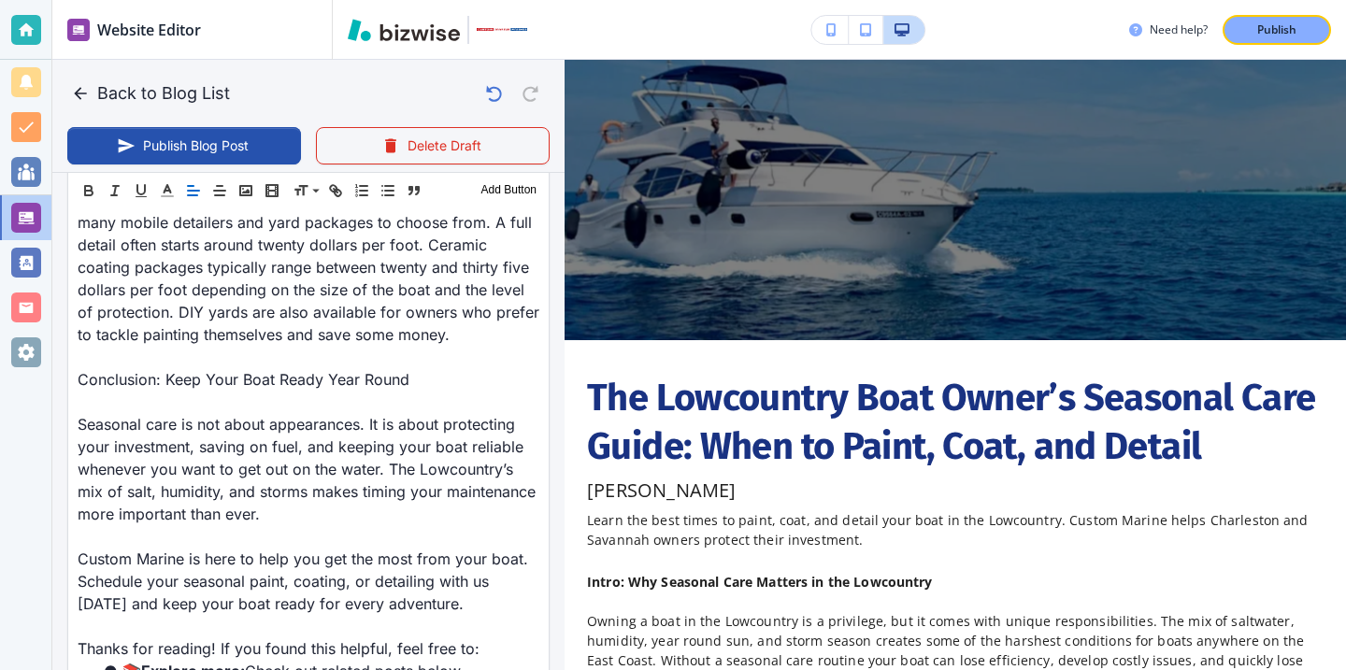
click at [93, 178] on div "Header 1 Header 2 Header 3 Body Text Add Button" at bounding box center [308, 190] width 481 height 37
click at [92, 180] on button "button" at bounding box center [89, 191] width 26 height 22
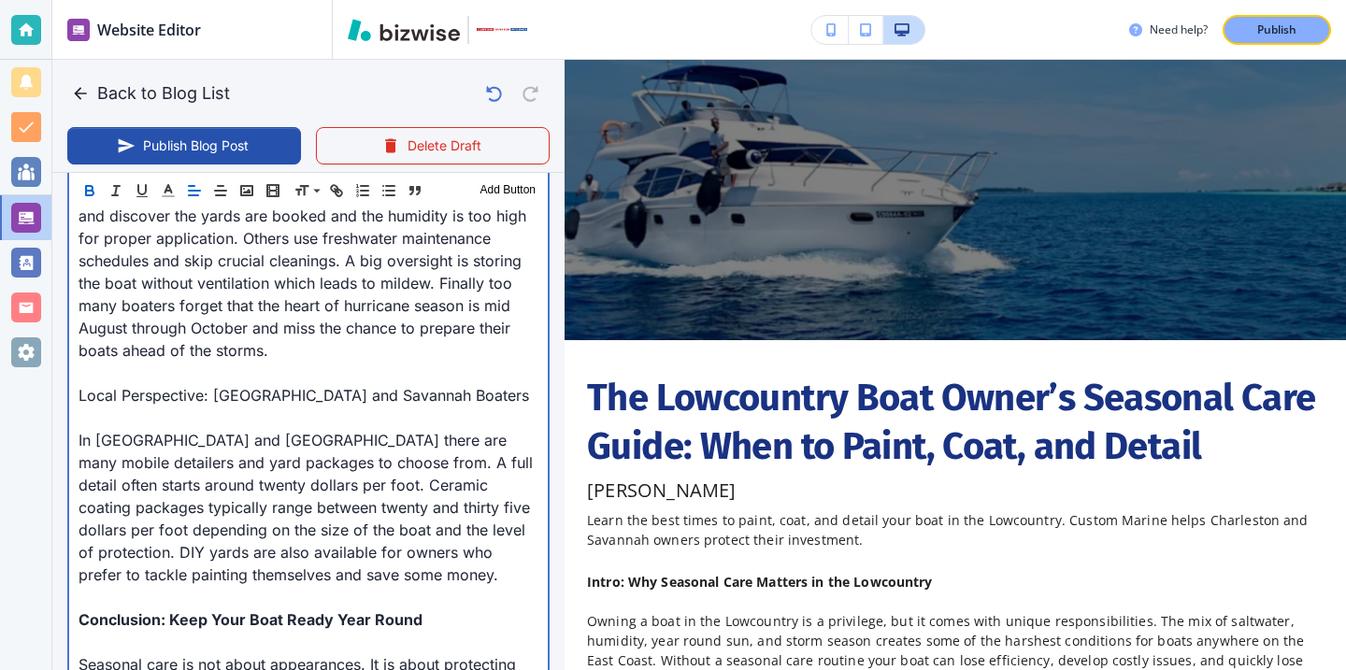
scroll to position [2381, 0]
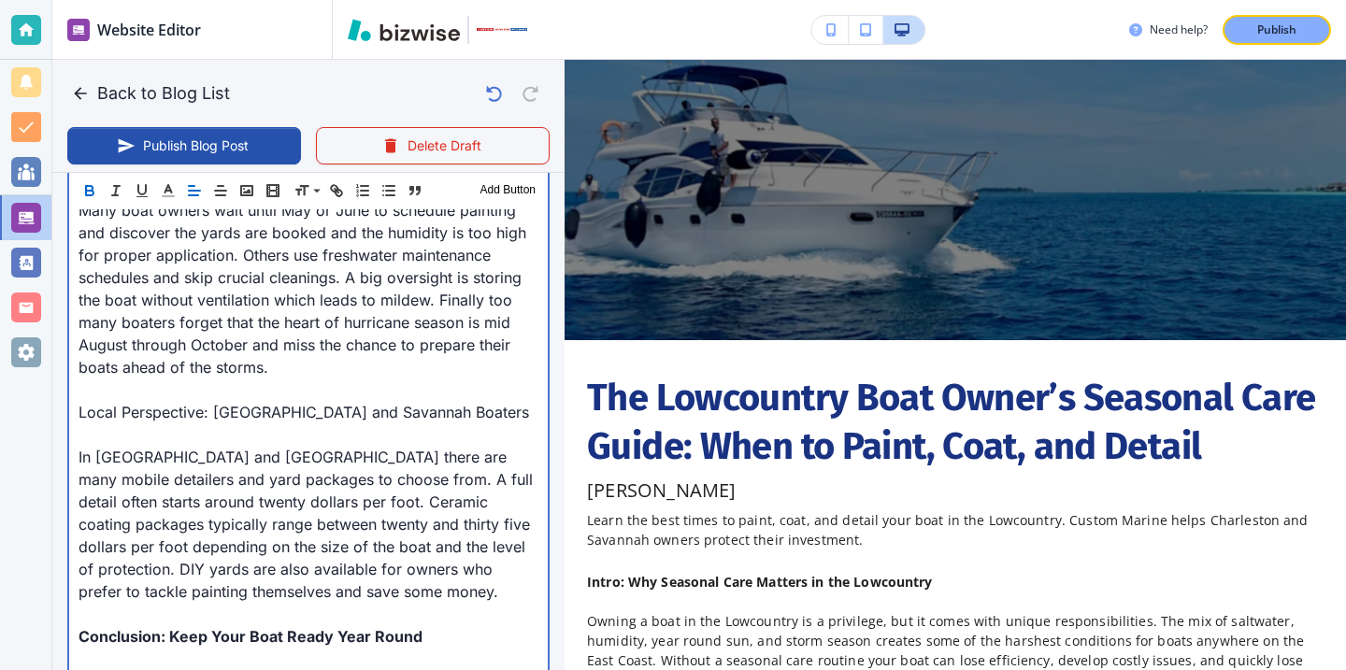
click at [467, 410] on p "Local Perspective: [GEOGRAPHIC_DATA] and Savannah Boaters" at bounding box center [309, 412] width 460 height 22
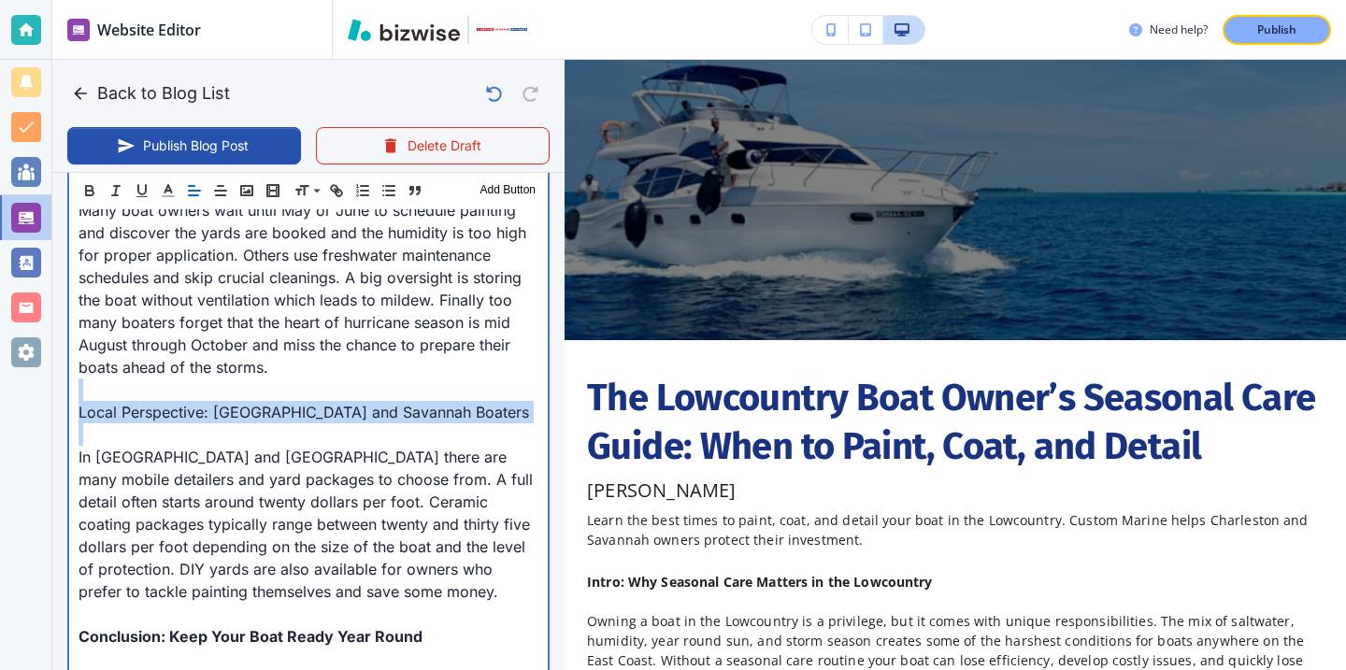
drag, startPoint x: 467, startPoint y: 410, endPoint x: 90, endPoint y: 397, distance: 377.9
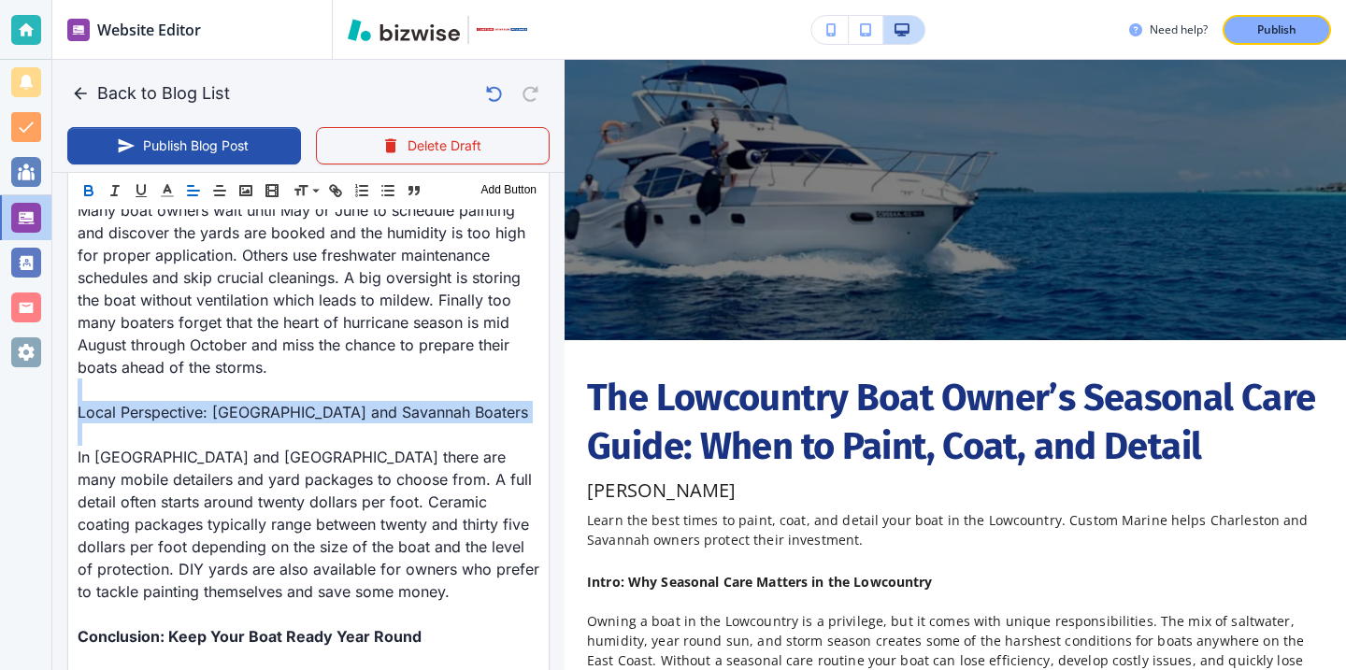
click at [97, 195] on button "button" at bounding box center [89, 191] width 26 height 22
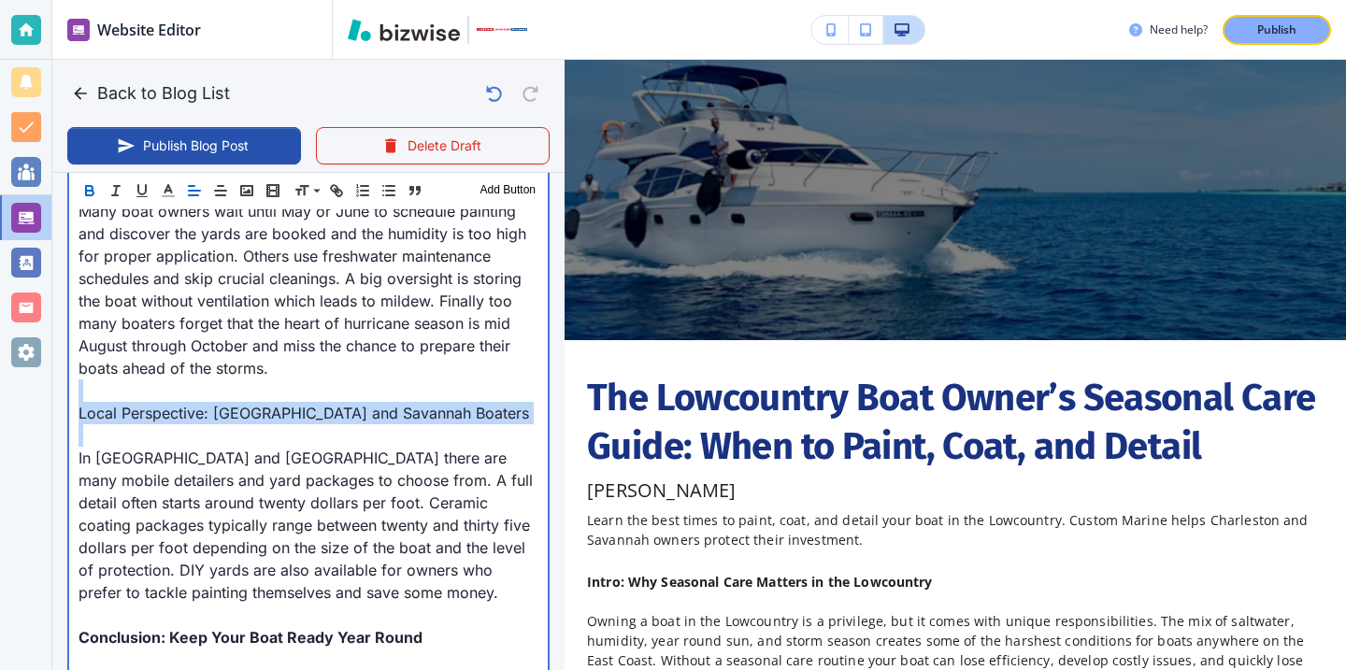
type input "[DATE] 05:00 PM"
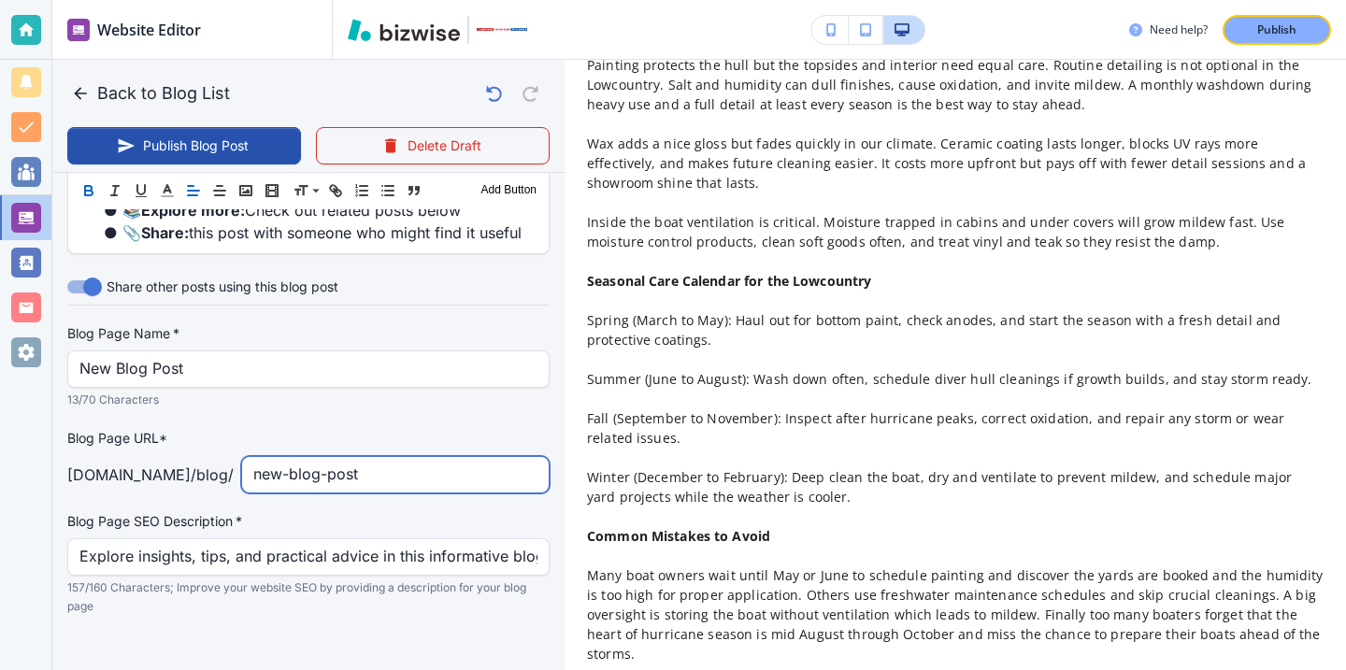
scroll to position [3119, 0]
drag, startPoint x: 450, startPoint y: 463, endPoint x: 223, endPoint y: 459, distance: 227.2
click at [223, 459] on div "[DOMAIN_NAME] /blog / new-blog-post ​" at bounding box center [308, 476] width 482 height 37
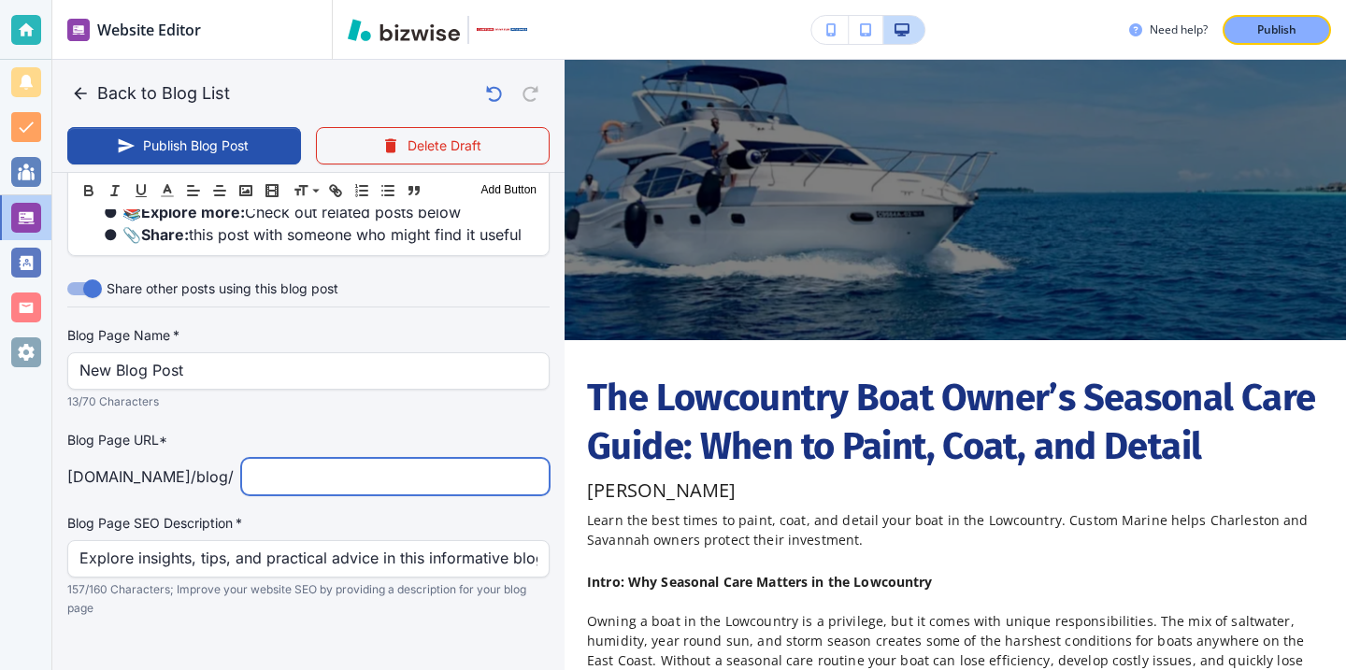
scroll to position [244, 0]
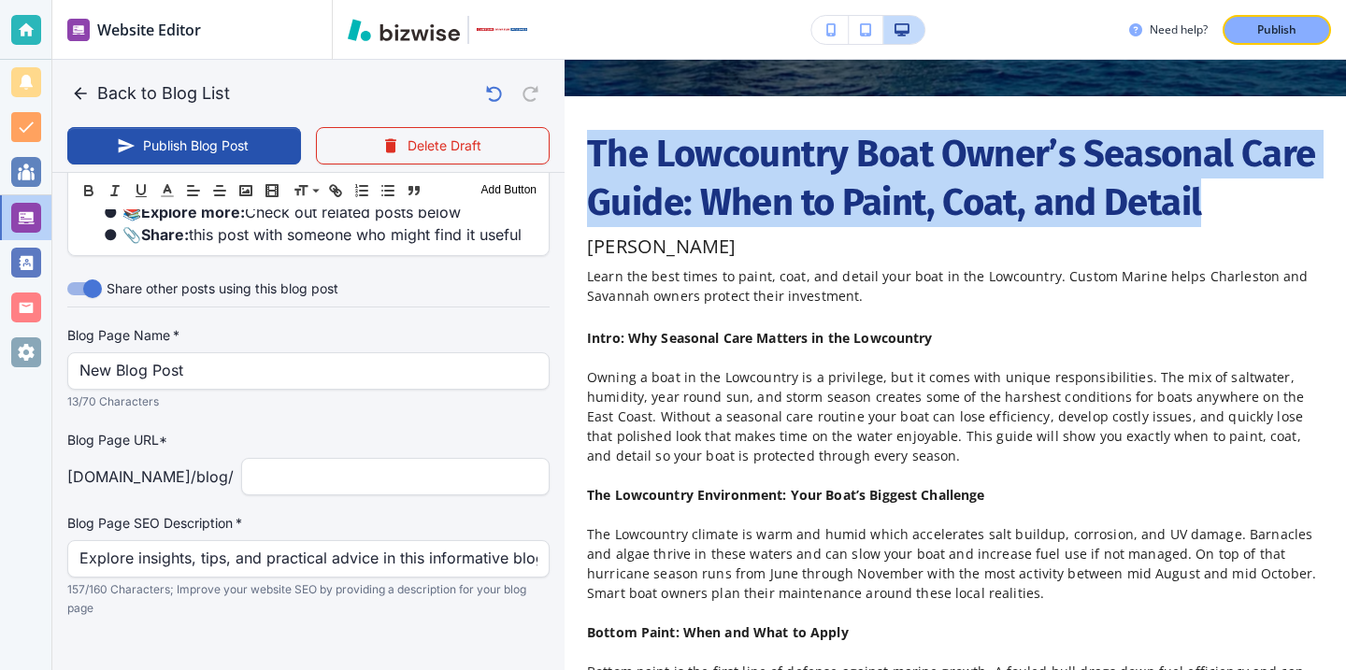
drag, startPoint x: 1214, startPoint y: 193, endPoint x: 582, endPoint y: 145, distance: 634.8
copy h1 "The Lowcountry Boat Owner’s Seasonal Care Guide: When to Paint, Coat, and Detail"
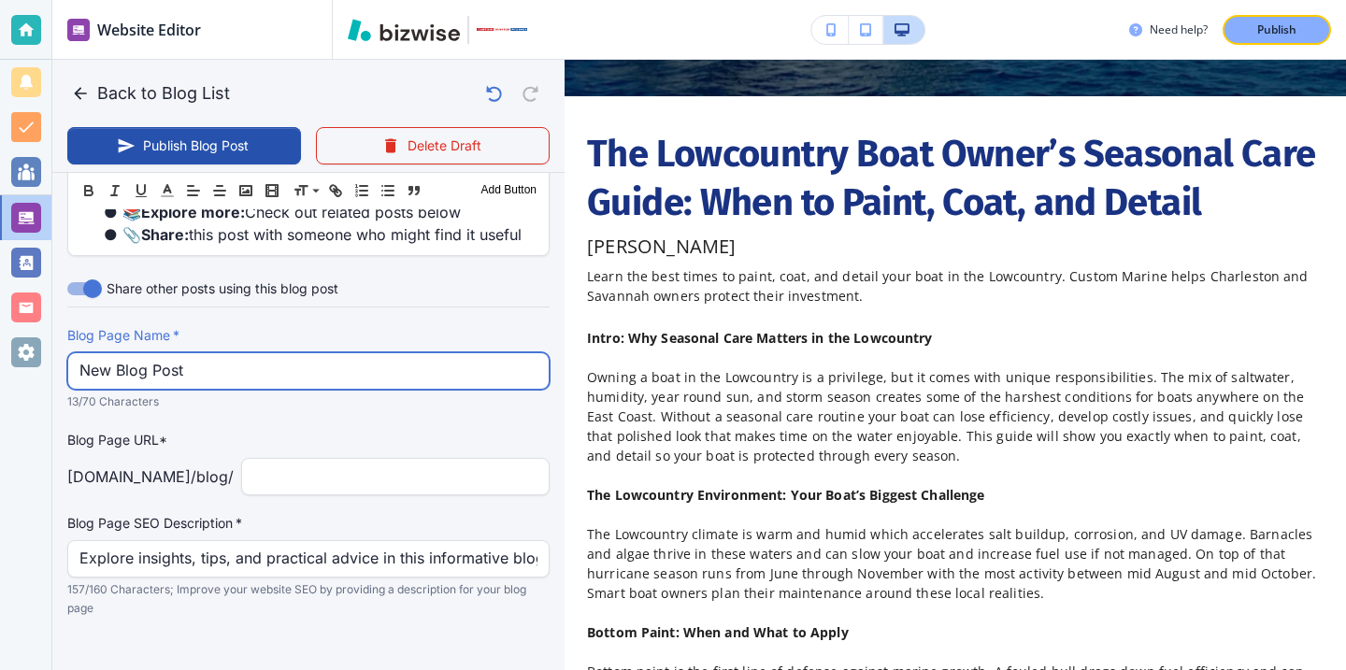
drag, startPoint x: 194, startPoint y: 345, endPoint x: 0, endPoint y: 338, distance: 194.6
click at [2, 338] on div "Website Editor Pages Edit, add, and delete pages or manage your page order Upda…" at bounding box center [673, 335] width 1346 height 670
paste input "The Lowcountry Boat Owner’s Seasonal Care Guide: When to Paint, Coat,"
type input "The Lowcountry Boat Owner’s Seasonal Care Guide: When to Paint, Coat,"
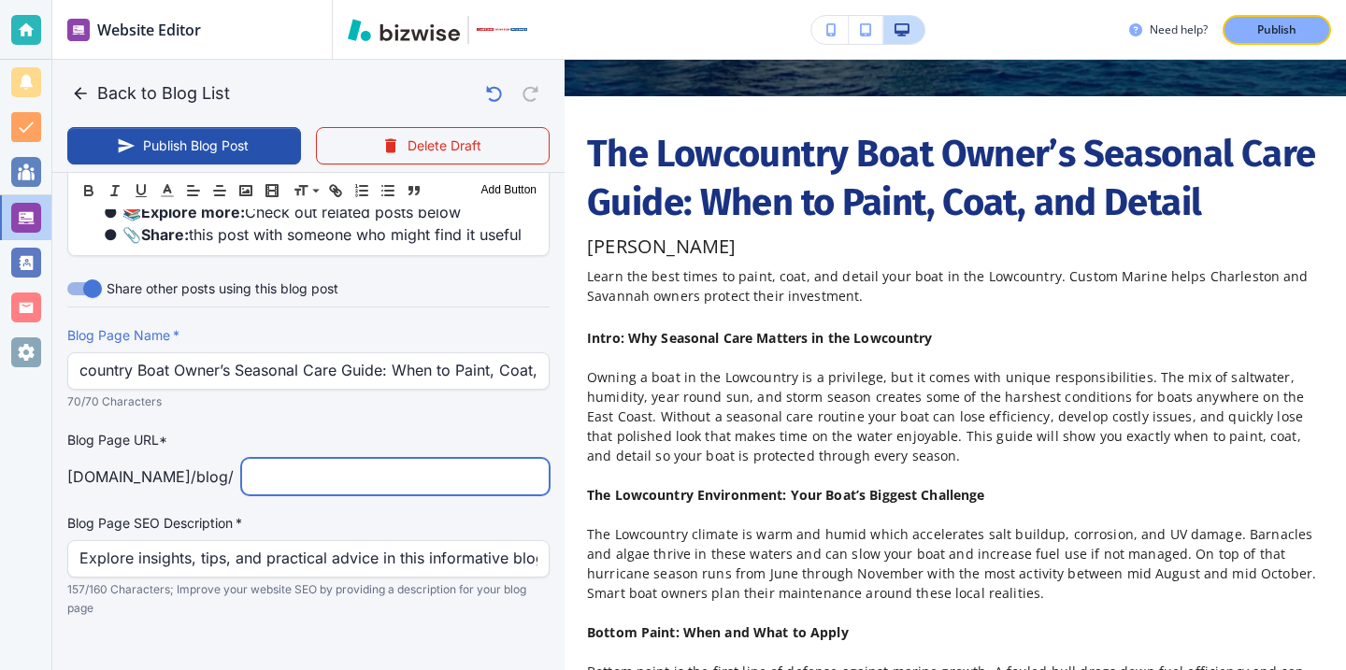
click at [372, 459] on input "text" at bounding box center [395, 477] width 284 height 36
type input "the-lowcountry-boat-owners-seasonal-care-guide-when-to-paint-coat-and-detail"
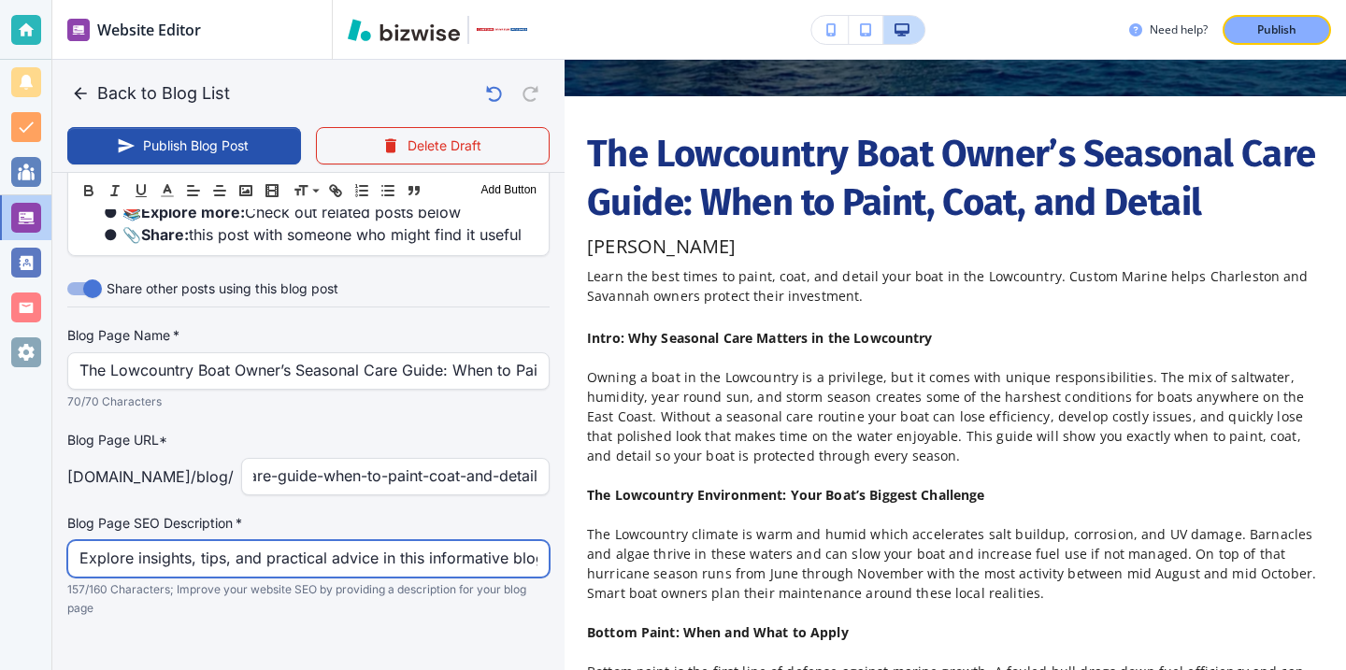
click at [326, 541] on input "Explore insights, tips, and practical advice in this informative blog post. Dis…" at bounding box center [308, 559] width 458 height 36
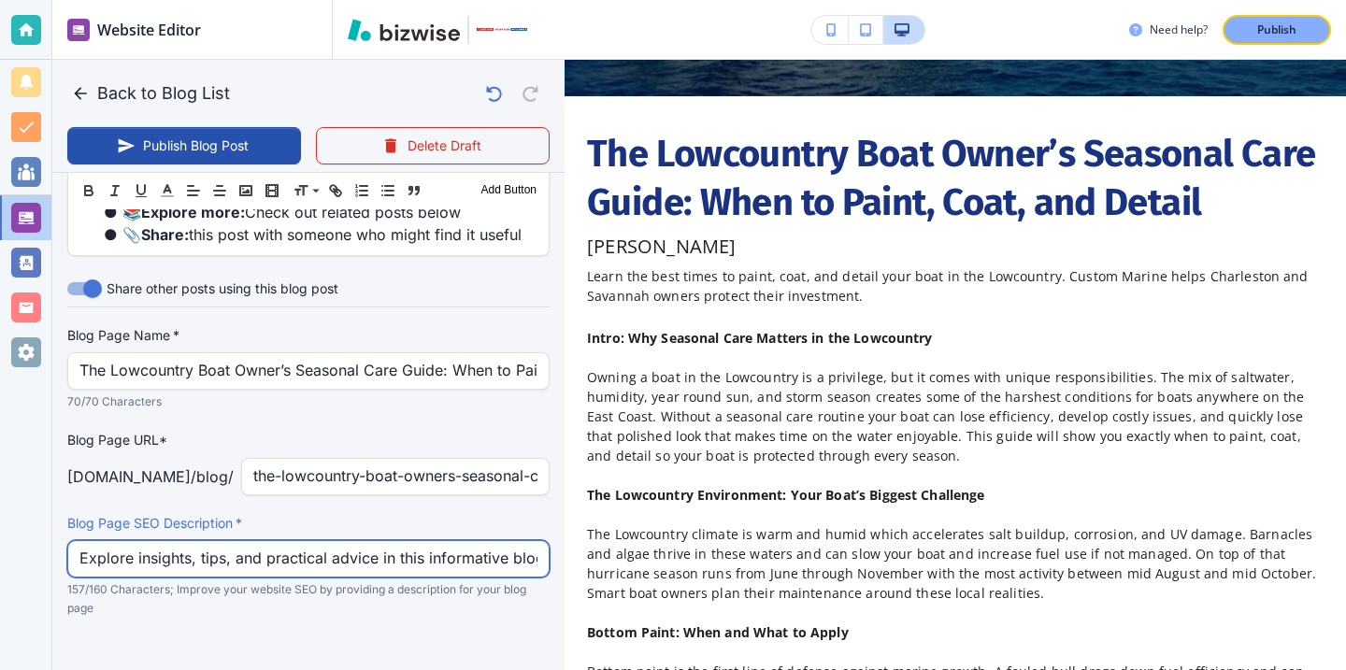
click at [326, 541] on input "Explore insights, tips, and practical advice in this informative blog post. Dis…" at bounding box center [308, 559] width 458 height 36
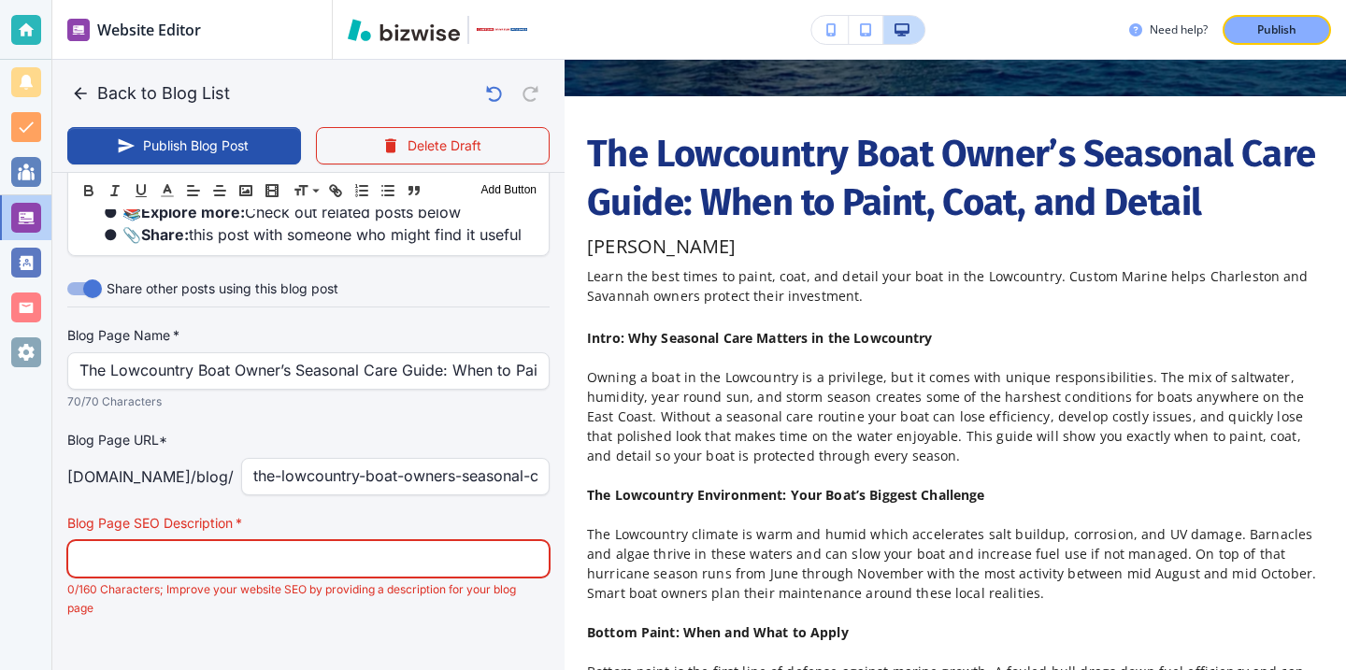
paste input "Learn the best times to paint, coat, and detail your boat in the Lowcountry. Cu…"
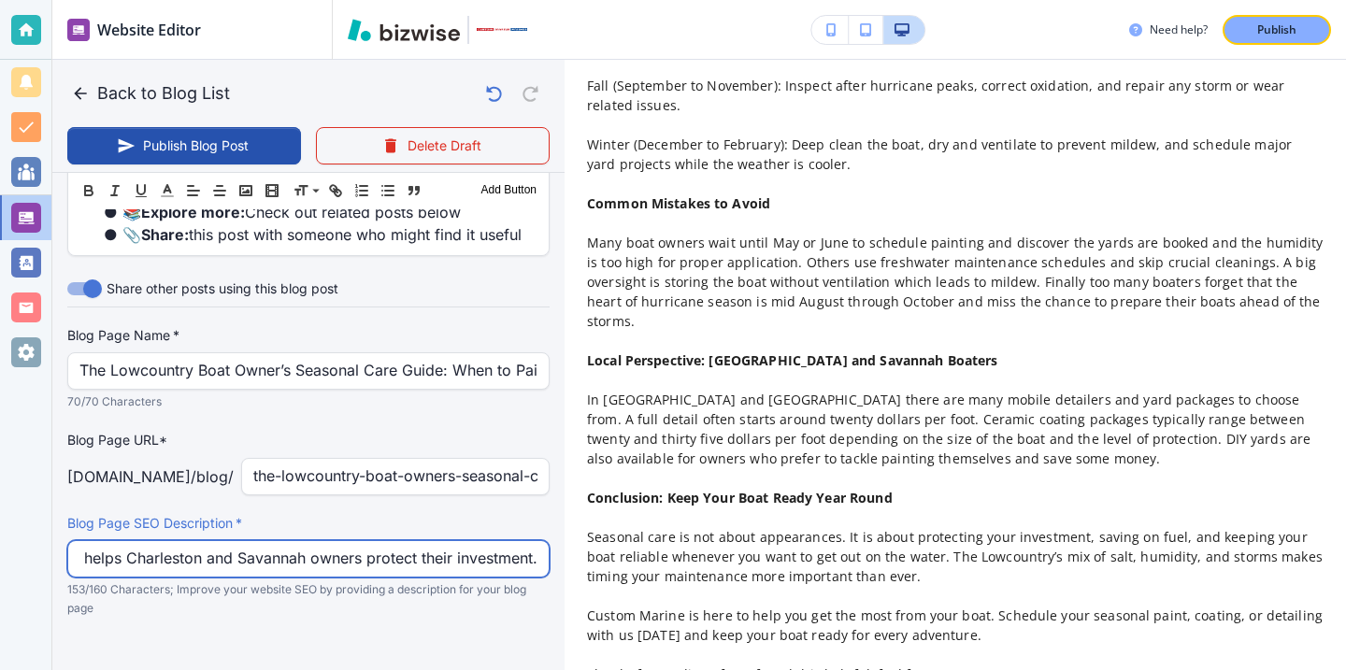
scroll to position [1574, 0]
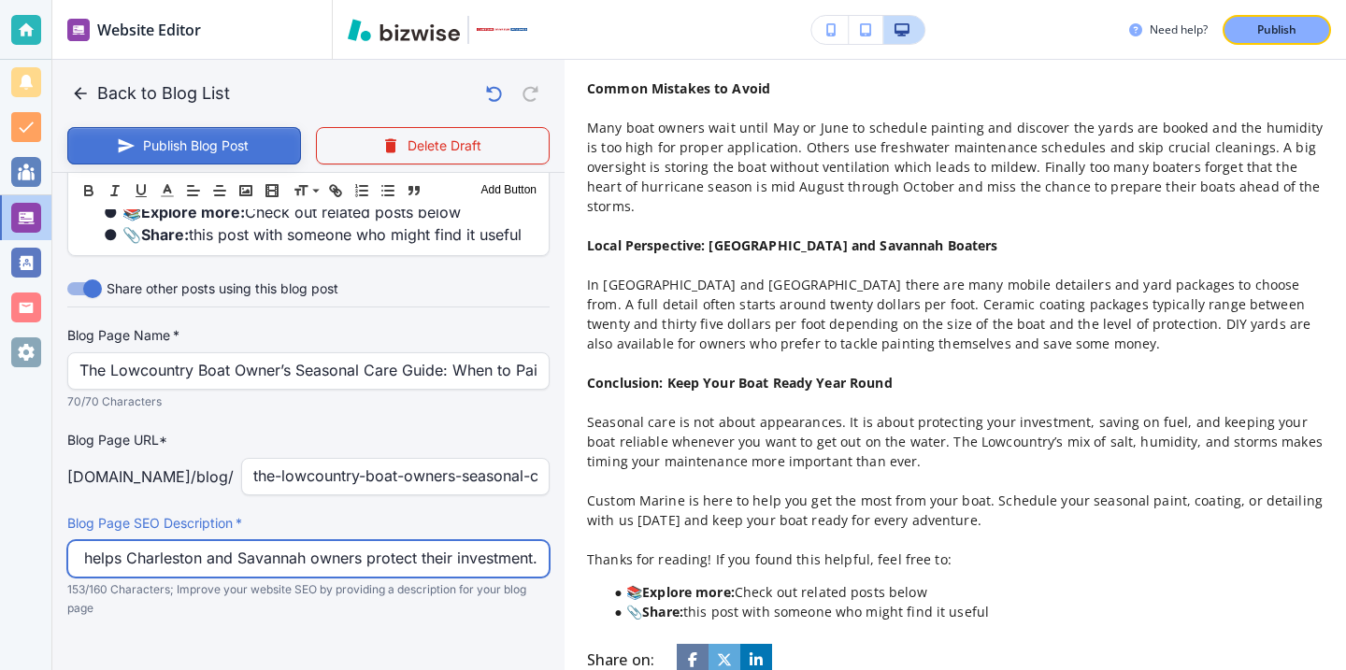
type input "Learn the best times to paint, coat, and detail your boat in the Lowcountry. Cu…"
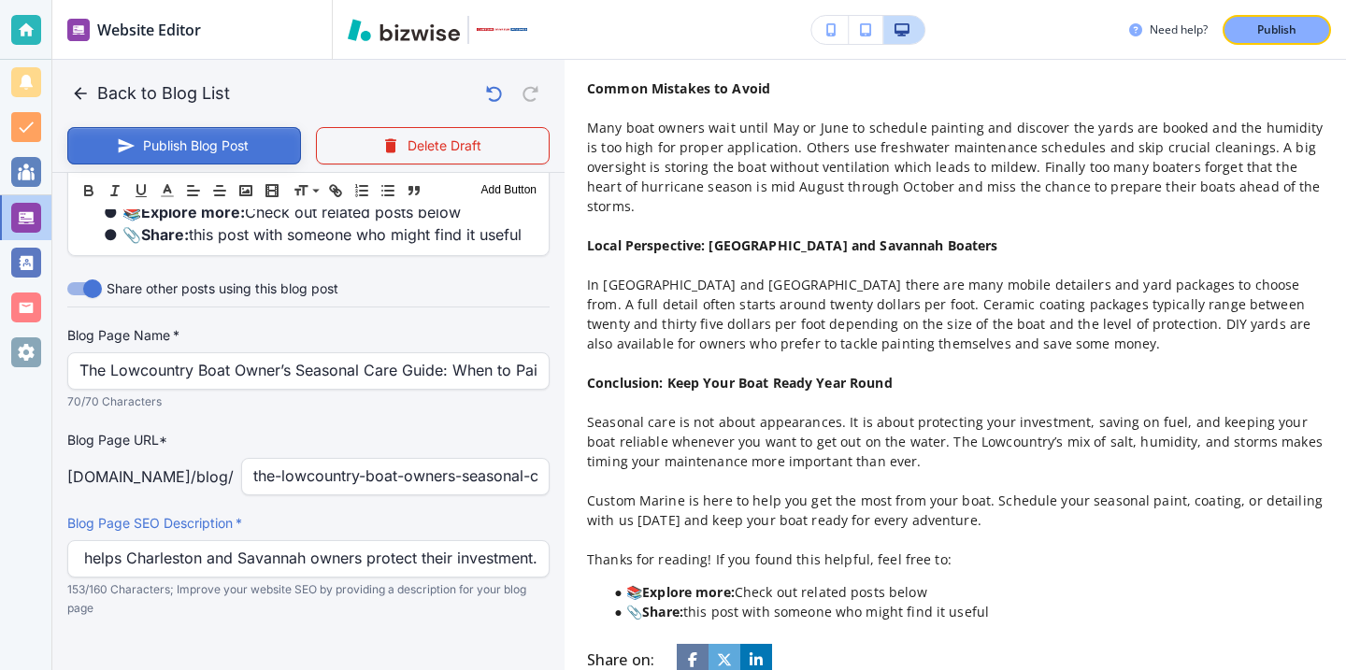
click at [202, 132] on button "Publish Blog Post" at bounding box center [184, 145] width 234 height 37
type input "[DATE] 05:01 PM"
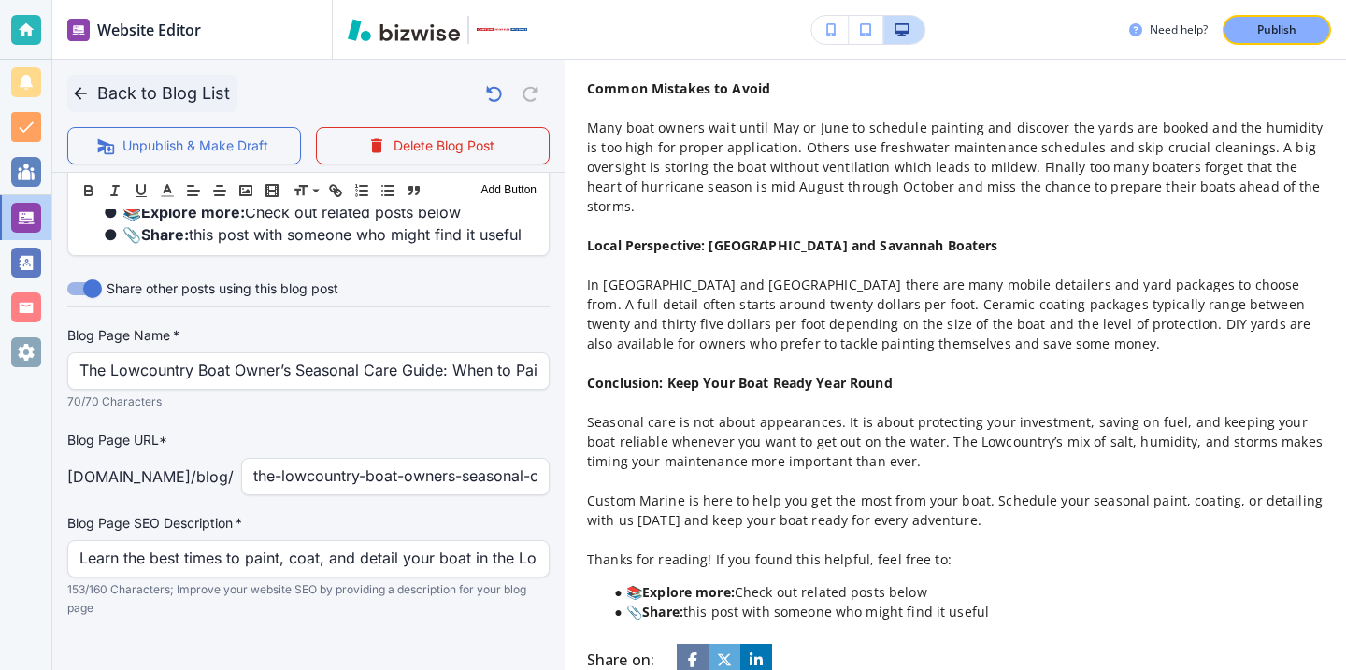
click at [168, 105] on button "Back to Blog List" at bounding box center [152, 93] width 170 height 37
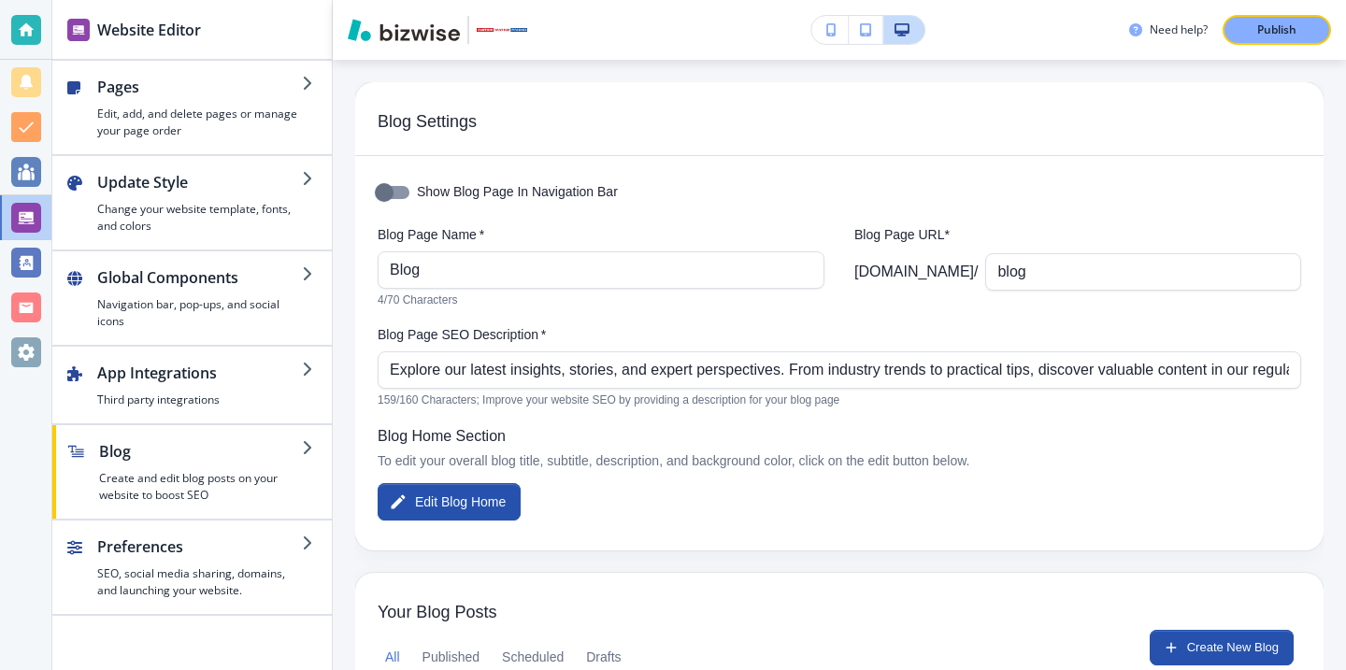
scroll to position [162, 0]
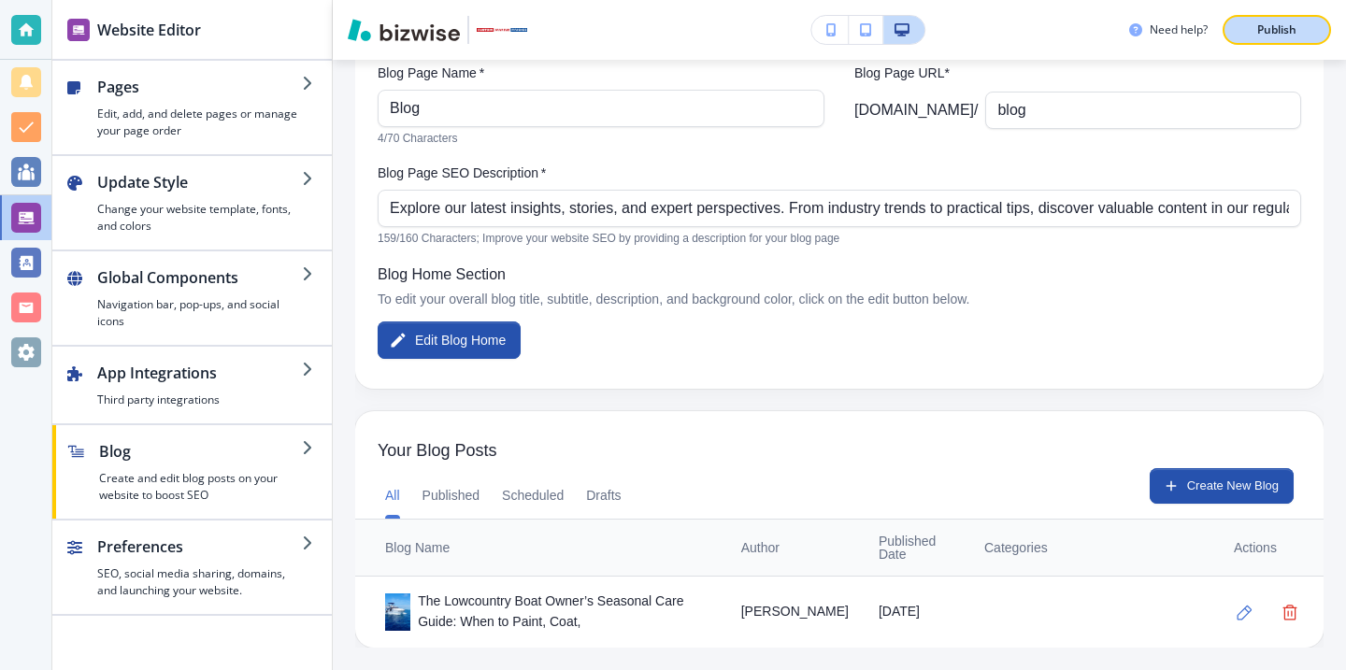
click at [1310, 36] on button "Publish" at bounding box center [1277, 30] width 108 height 30
click at [1186, 20] on div "Need help? Publish" at bounding box center [1237, 30] width 217 height 30
